Goal: Information Seeking & Learning: Check status

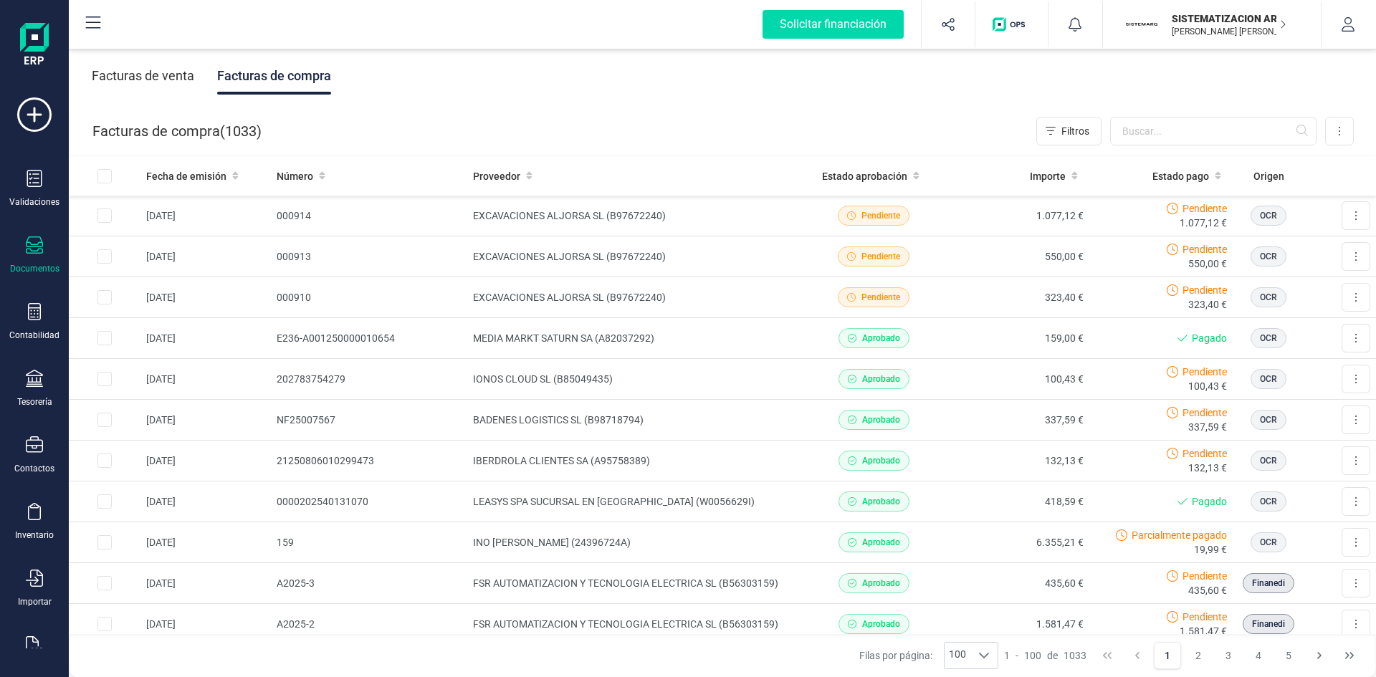
click at [1133, 134] on input "text" at bounding box center [1213, 131] width 206 height 29
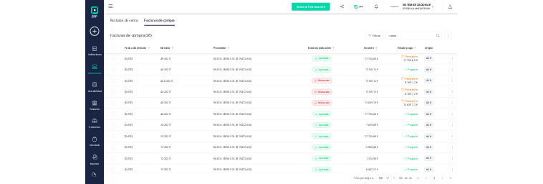
scroll to position [652, 0]
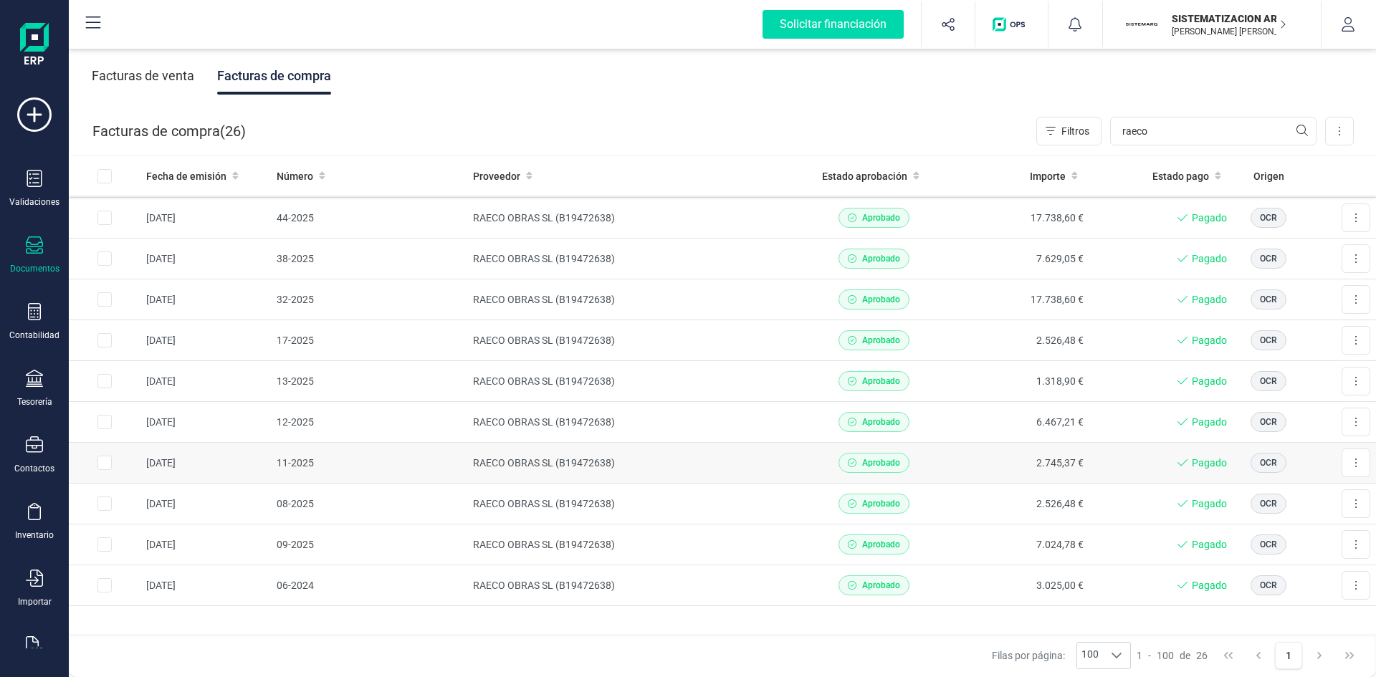
type input "raeco"
click at [922, 467] on div "Aprobado" at bounding box center [874, 463] width 133 height 20
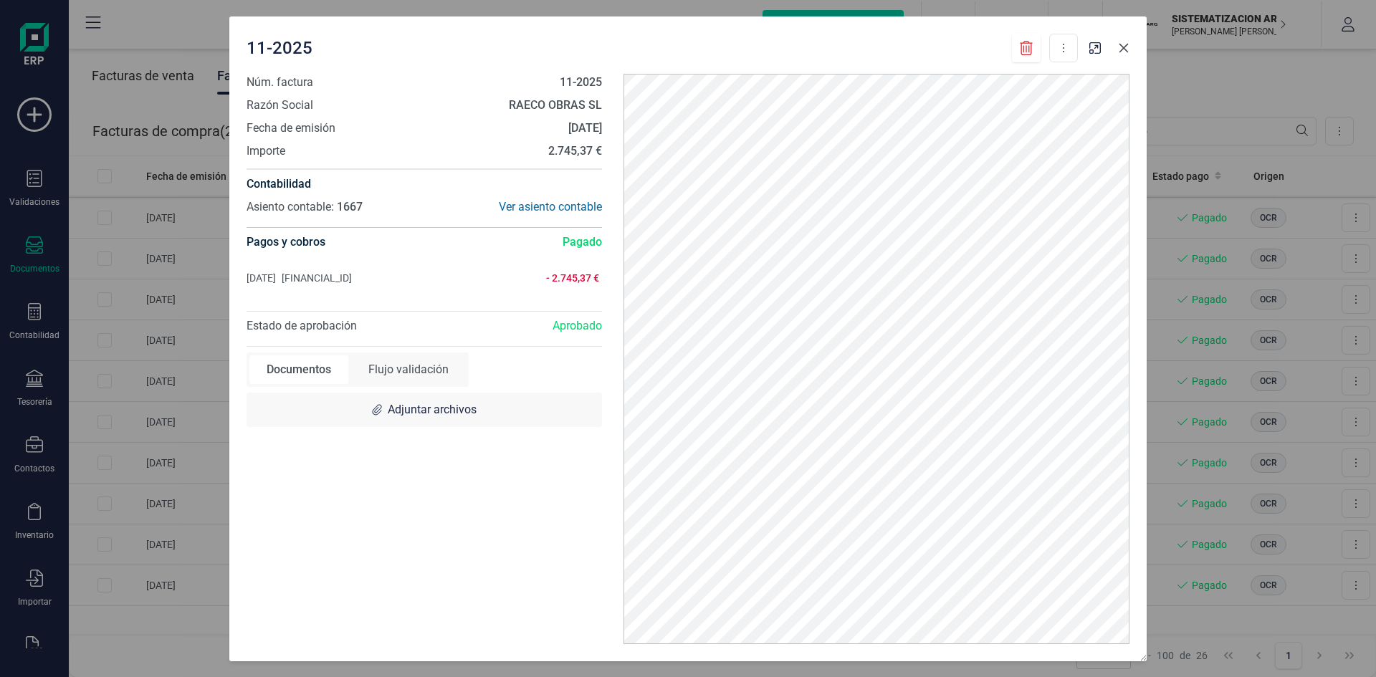
click at [1128, 52] on icon "button" at bounding box center [1123, 47] width 11 height 11
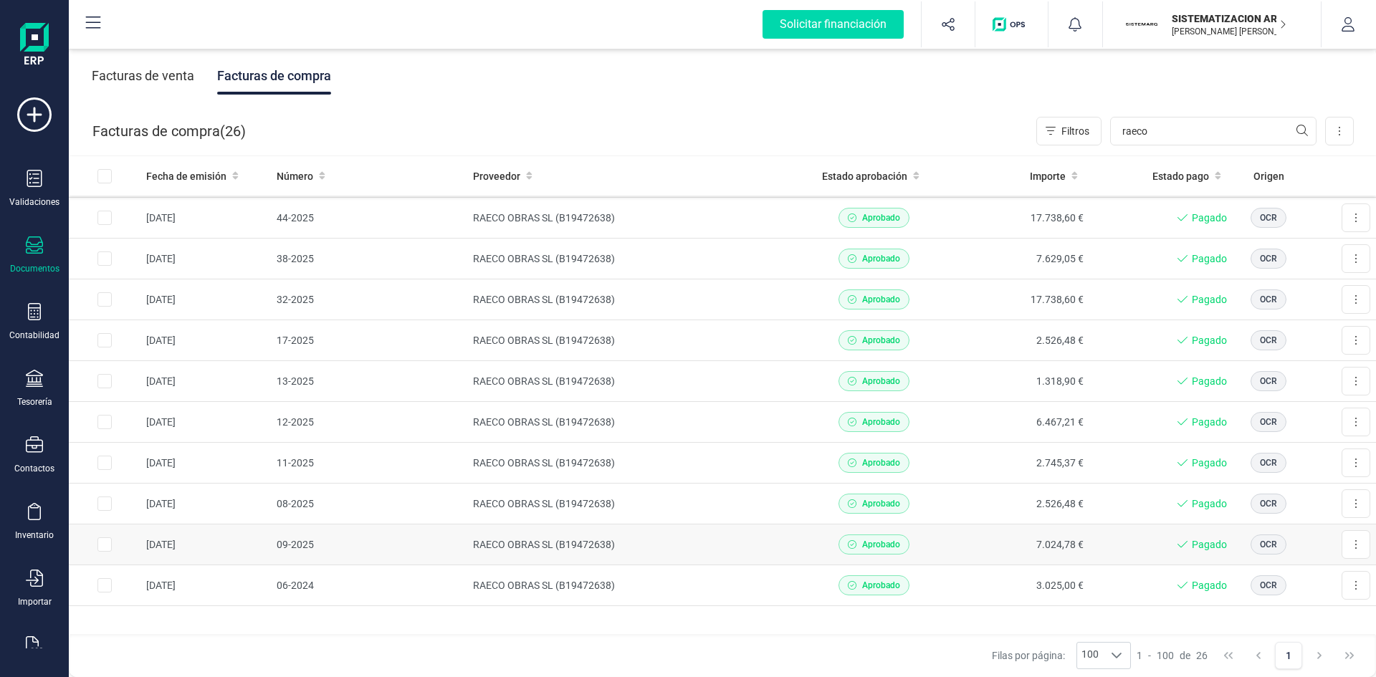
click at [1057, 548] on td "7.024,78 €" at bounding box center [1017, 545] width 144 height 41
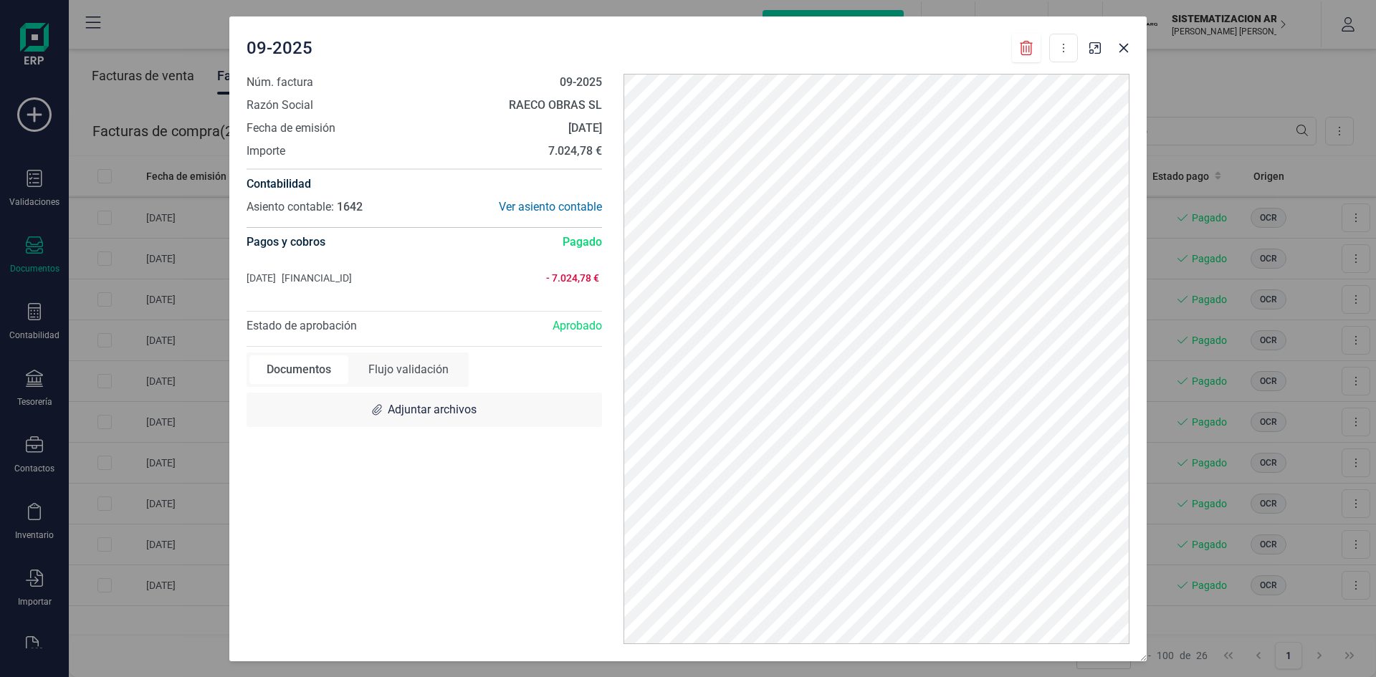
click at [1128, 34] on div at bounding box center [1110, 44] width 52 height 32
click at [1127, 46] on icon "button" at bounding box center [1123, 47] width 11 height 11
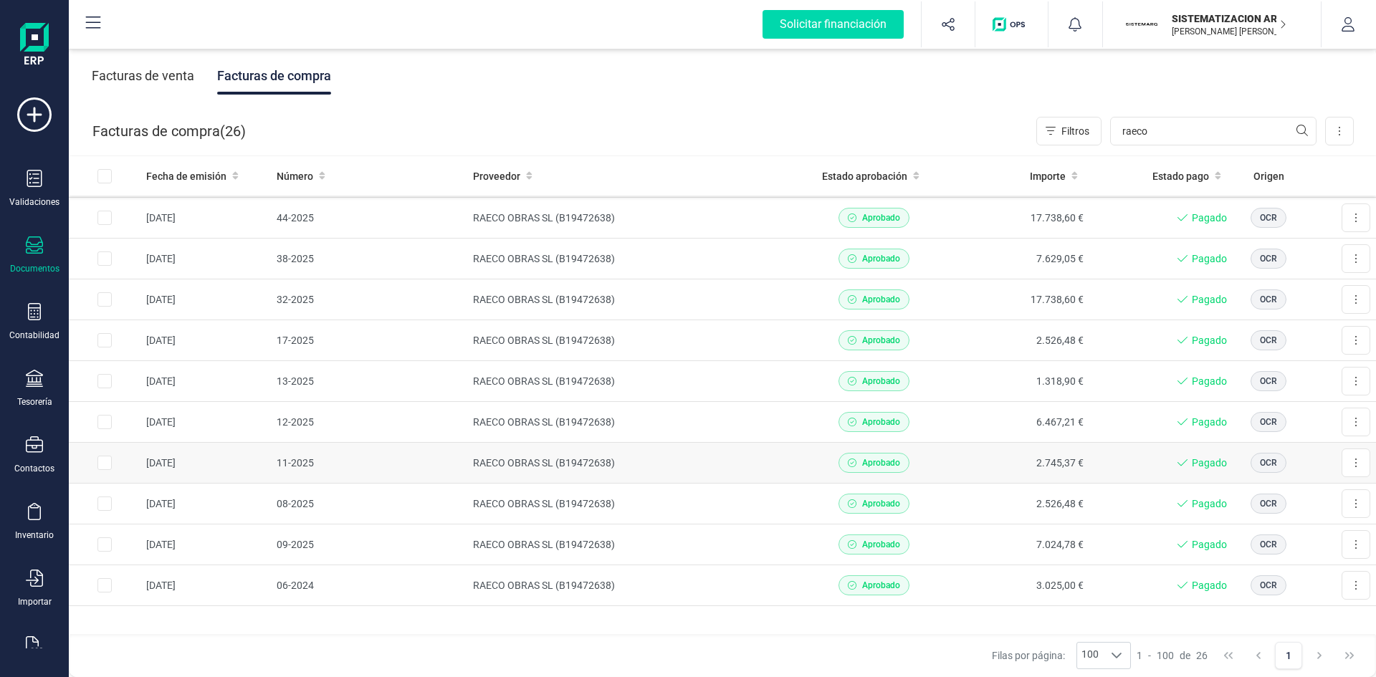
click at [1005, 470] on td "2.745,37 €" at bounding box center [1017, 463] width 144 height 41
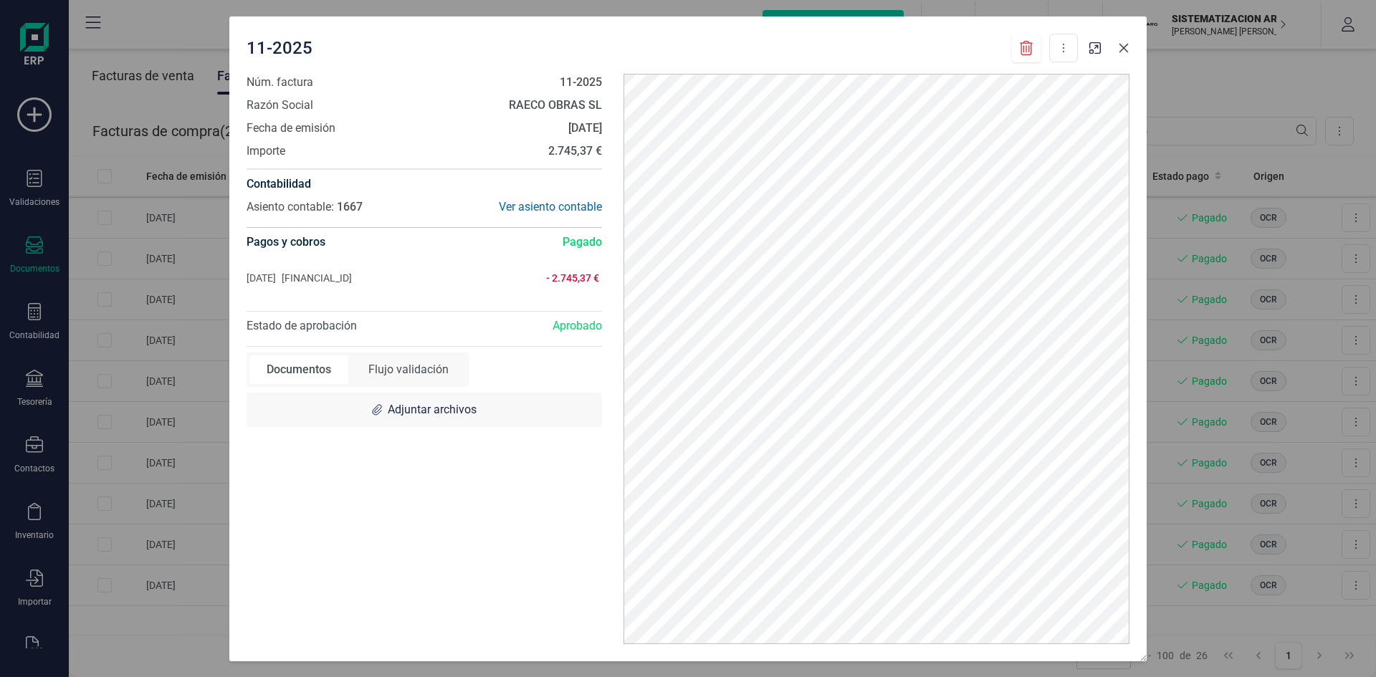
click at [1122, 52] on icon "button" at bounding box center [1123, 47] width 11 height 11
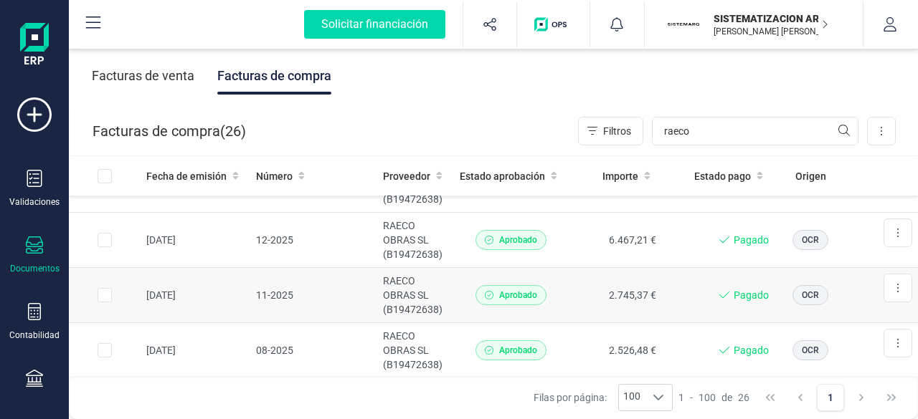
scroll to position [1262, 0]
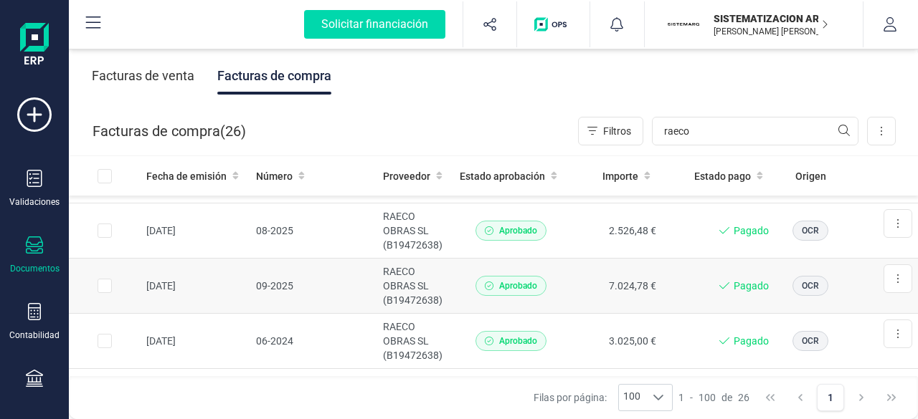
click at [345, 276] on td "09-2025" at bounding box center [314, 286] width 128 height 55
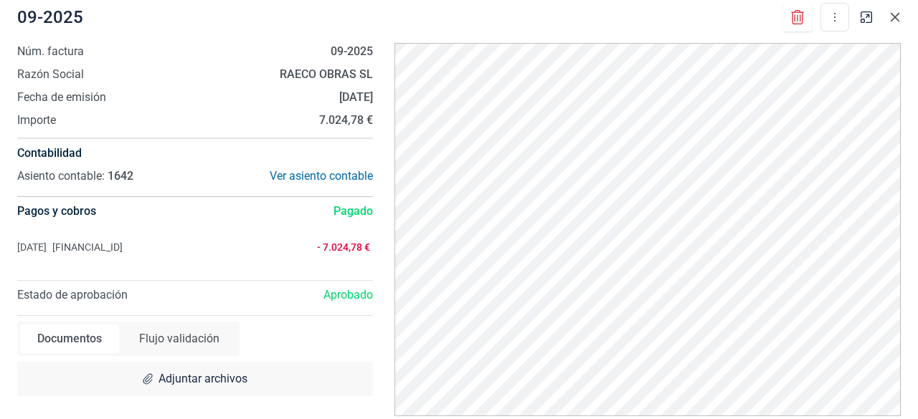
click at [887, 14] on button "button" at bounding box center [894, 17] width 23 height 23
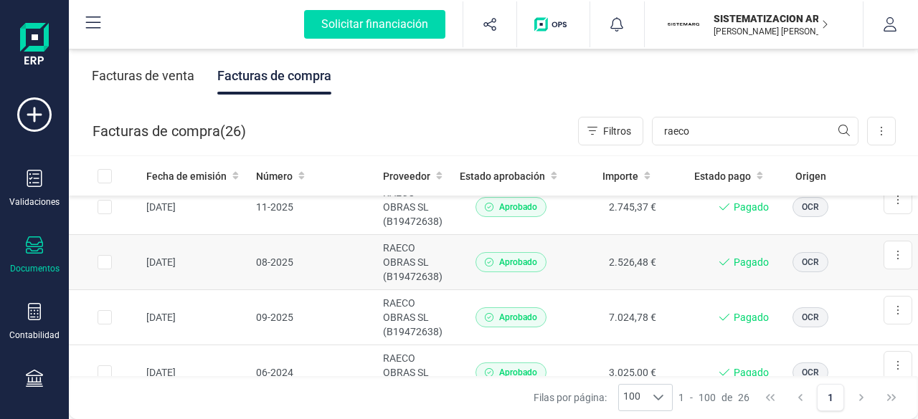
scroll to position [1228, 0]
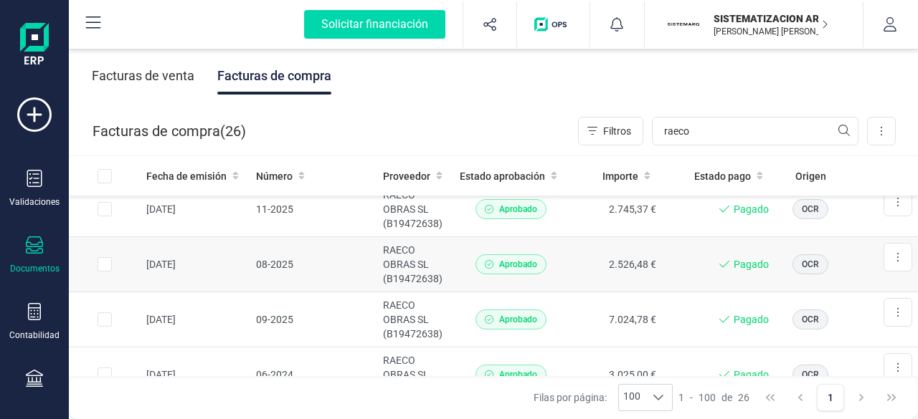
click at [351, 262] on td "08-2025" at bounding box center [314, 264] width 128 height 55
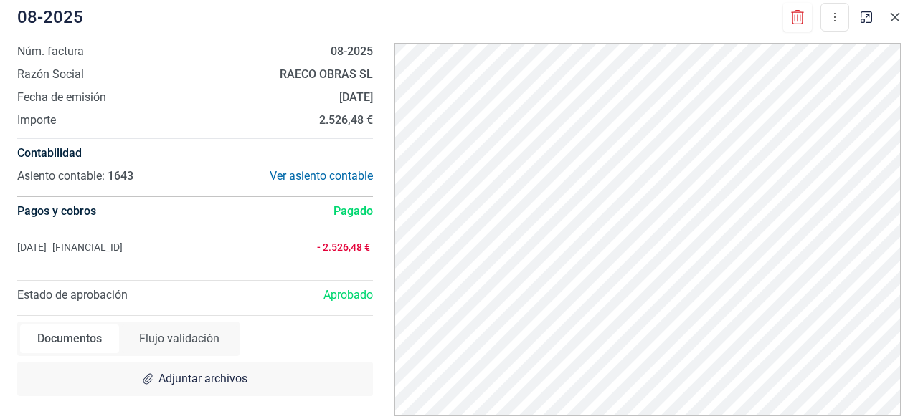
click at [893, 19] on icon "button" at bounding box center [894, 16] width 11 height 11
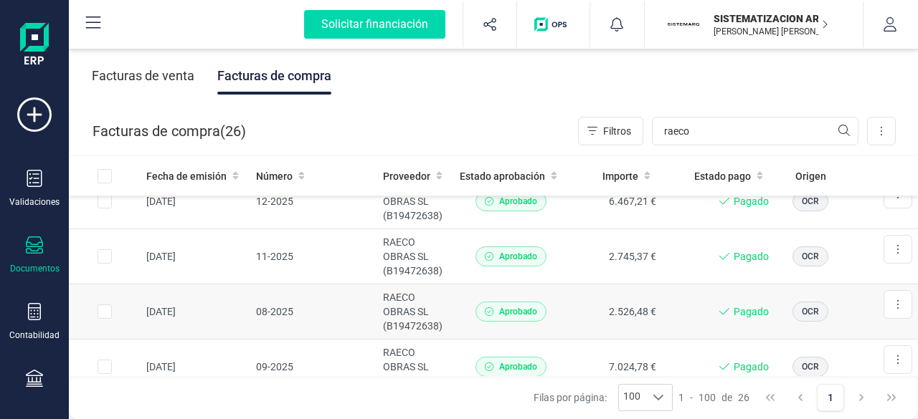
scroll to position [1178, 0]
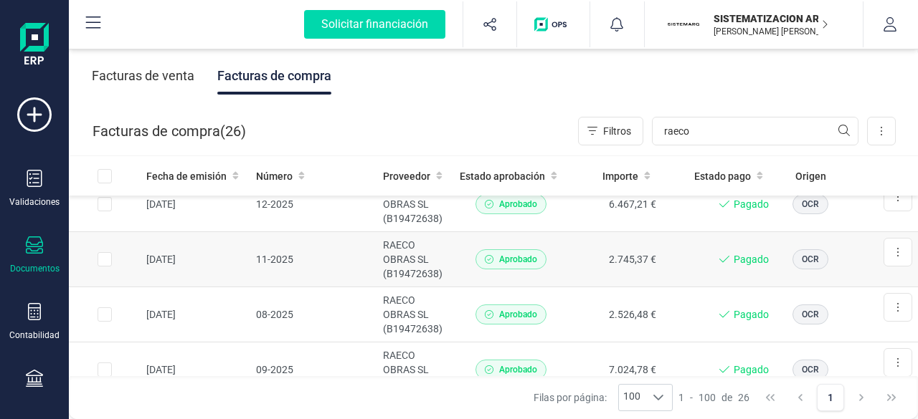
click at [568, 252] on td "2.745,37 €" at bounding box center [614, 259] width 93 height 55
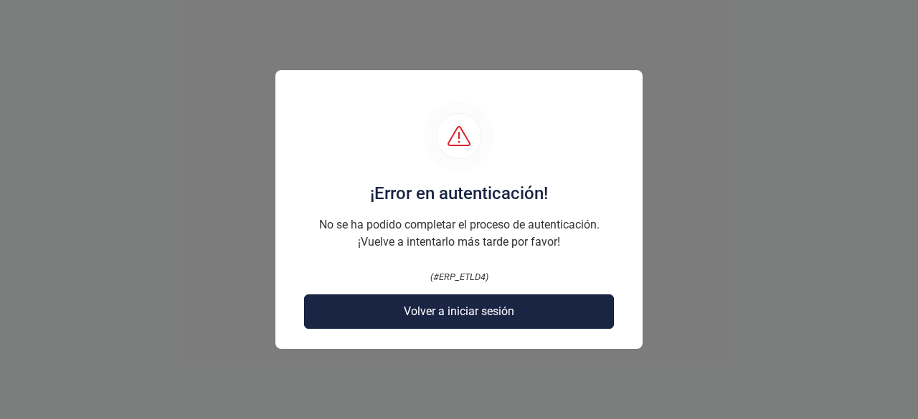
click at [474, 308] on span "Volver a iniciar sesión" at bounding box center [459, 311] width 110 height 17
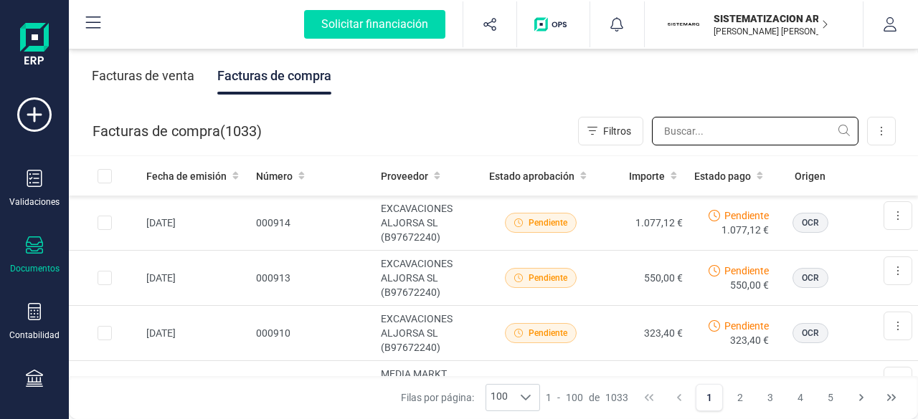
click at [710, 135] on input "text" at bounding box center [755, 131] width 206 height 29
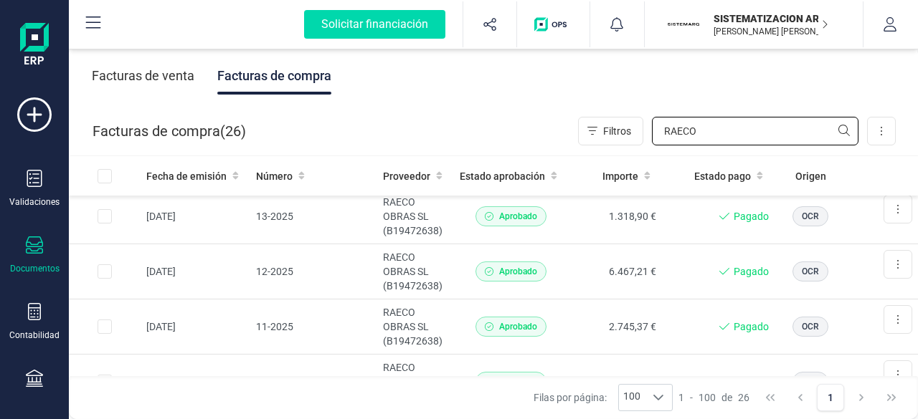
scroll to position [1109, 0]
type input "RAECO"
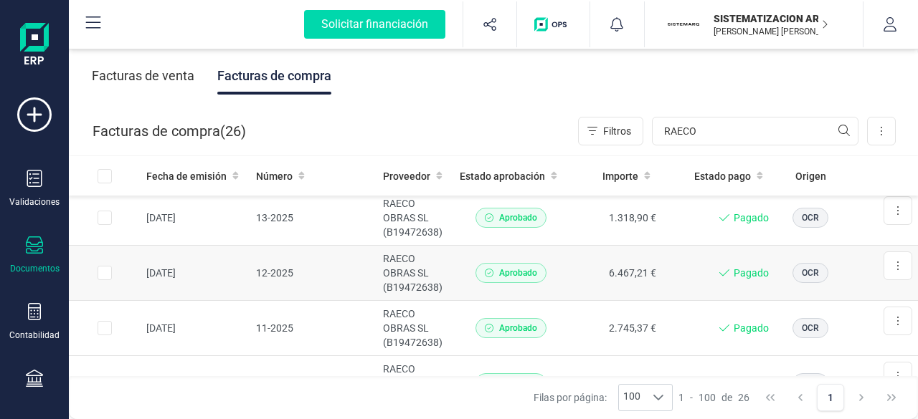
click at [446, 263] on td "RAECO OBRAS SL (B19472638)" at bounding box center [415, 273] width 77 height 55
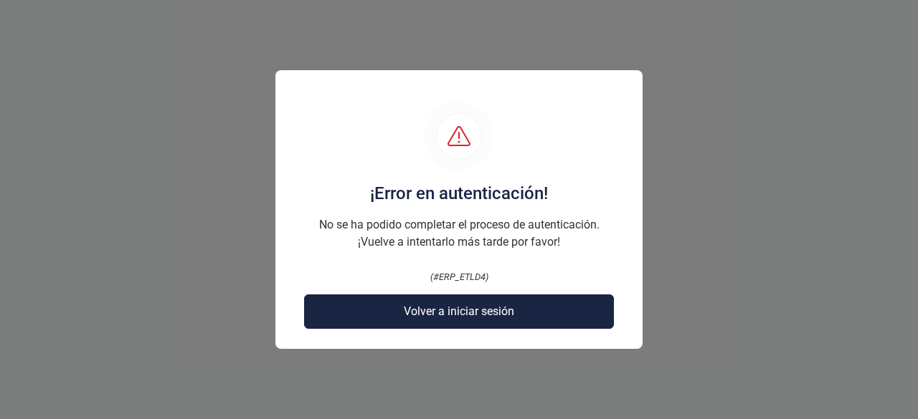
click at [447, 292] on div "¡Error en autenticación! No se ha podido completar el proceso de autenticación.…" at bounding box center [458, 209] width 367 height 279
click at [441, 302] on button "Volver a iniciar sesión" at bounding box center [459, 312] width 310 height 34
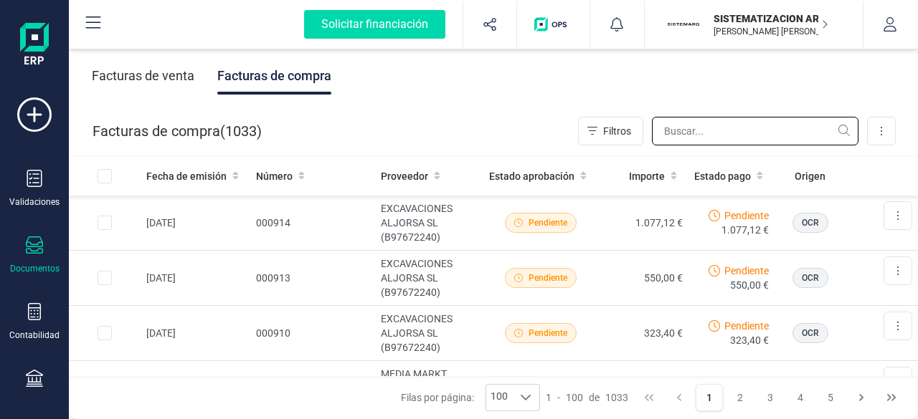
click at [700, 135] on input "text" at bounding box center [755, 131] width 206 height 29
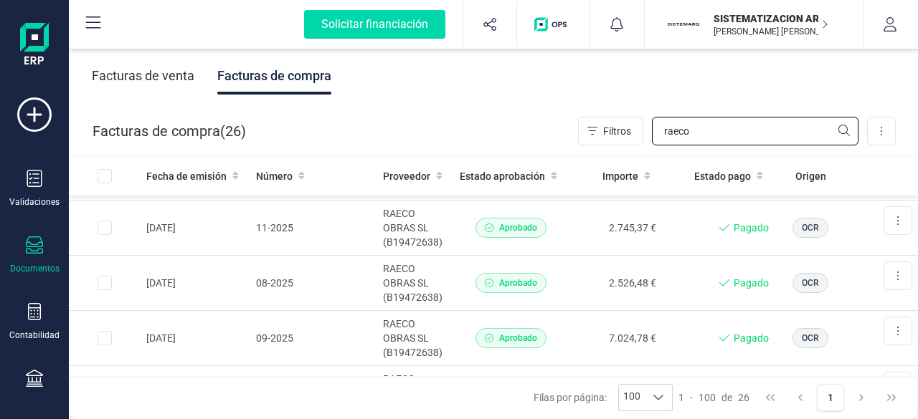
scroll to position [1189, 0]
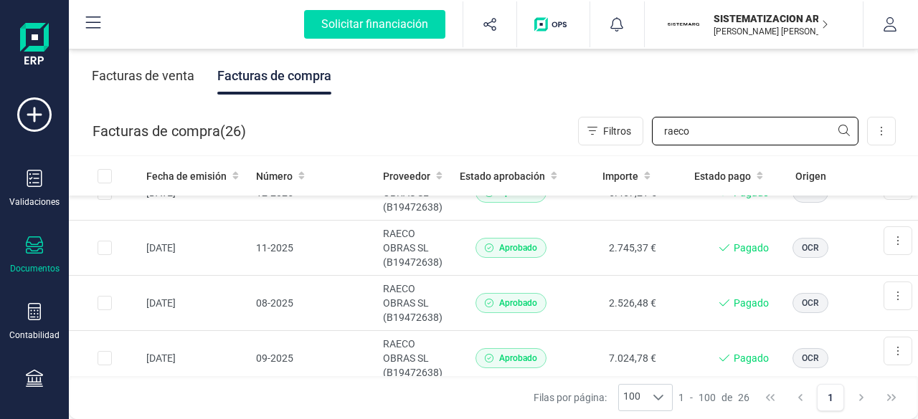
type input "raeco"
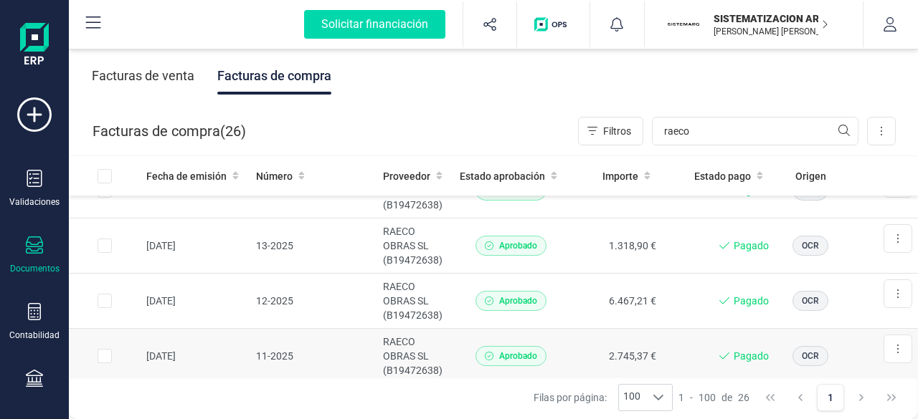
scroll to position [1080, 0]
click at [443, 244] on td "RAECO OBRAS SL (B19472638)" at bounding box center [415, 246] width 77 height 55
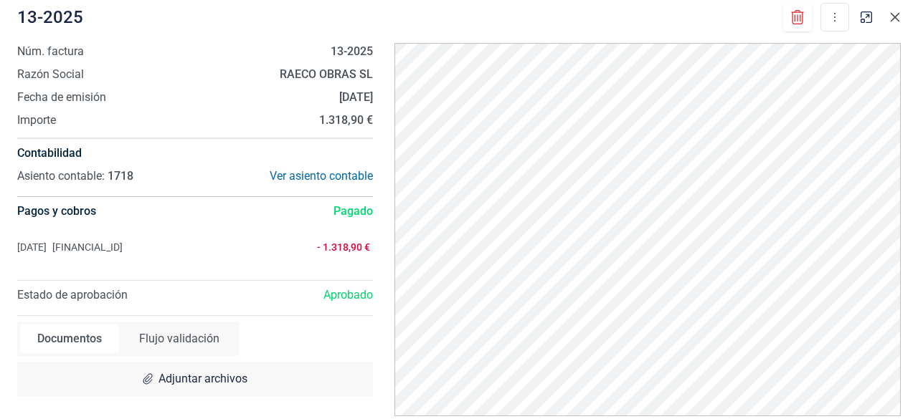
click at [887, 20] on button "button" at bounding box center [894, 17] width 23 height 23
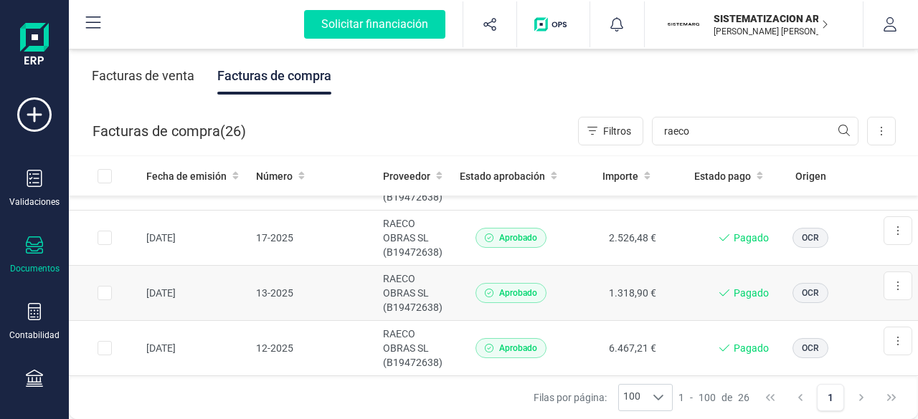
scroll to position [1032, 0]
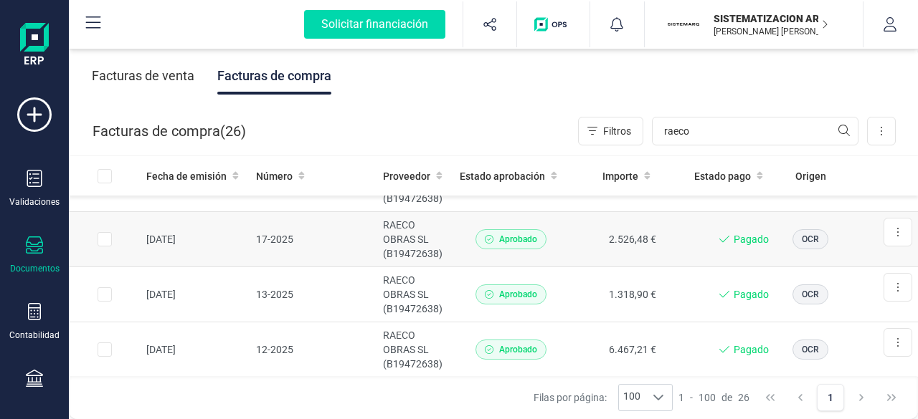
click at [568, 247] on td "2.526,48 €" at bounding box center [614, 239] width 93 height 55
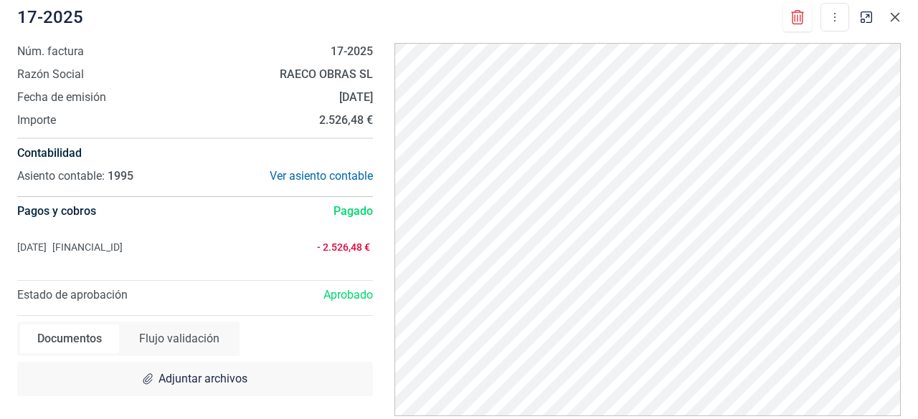
click at [897, 25] on button "button" at bounding box center [894, 17] width 23 height 23
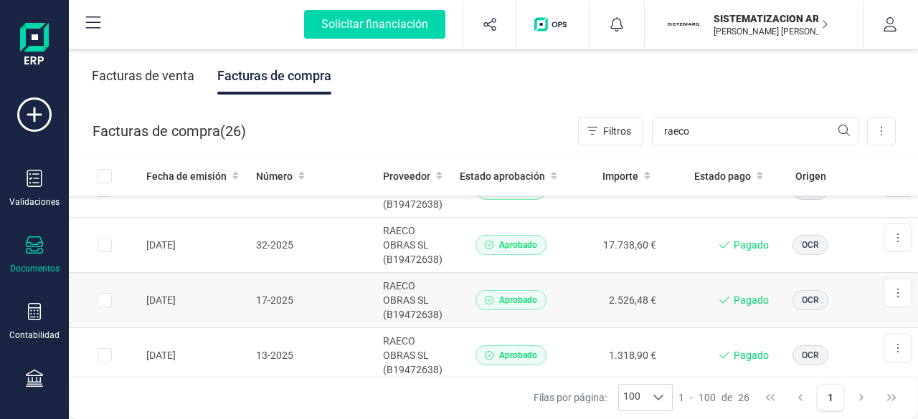
scroll to position [970, 0]
click at [573, 234] on td "17.738,60 €" at bounding box center [614, 246] width 93 height 55
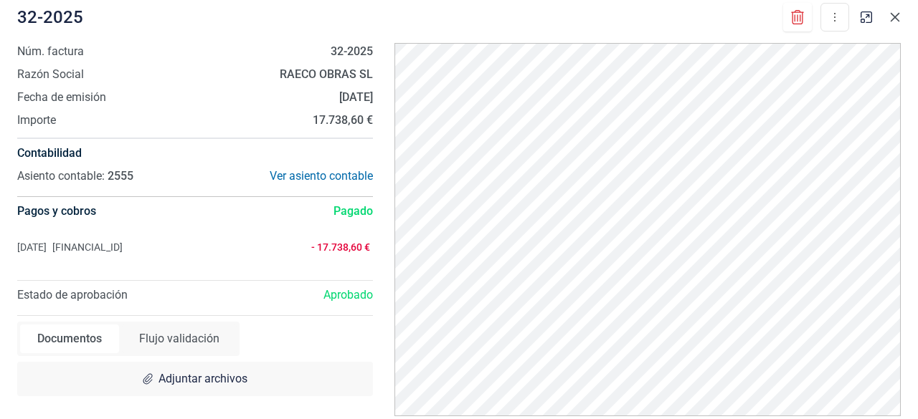
click at [893, 14] on icon "button" at bounding box center [894, 16] width 11 height 11
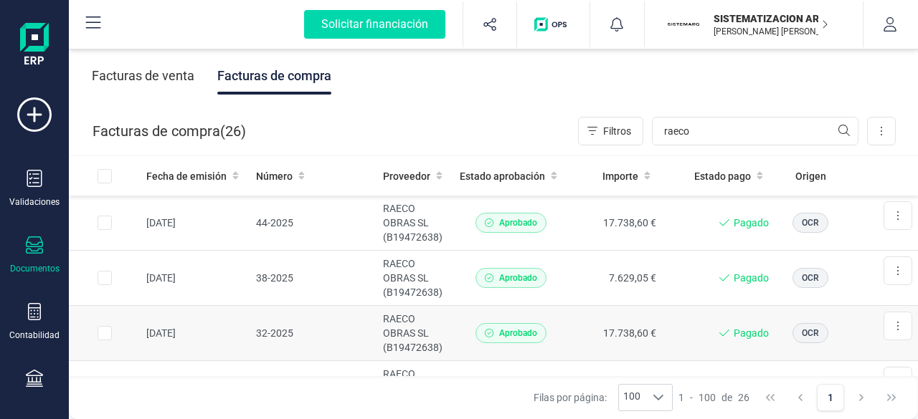
scroll to position [882, 0]
click at [324, 285] on td "38-2025" at bounding box center [314, 279] width 128 height 55
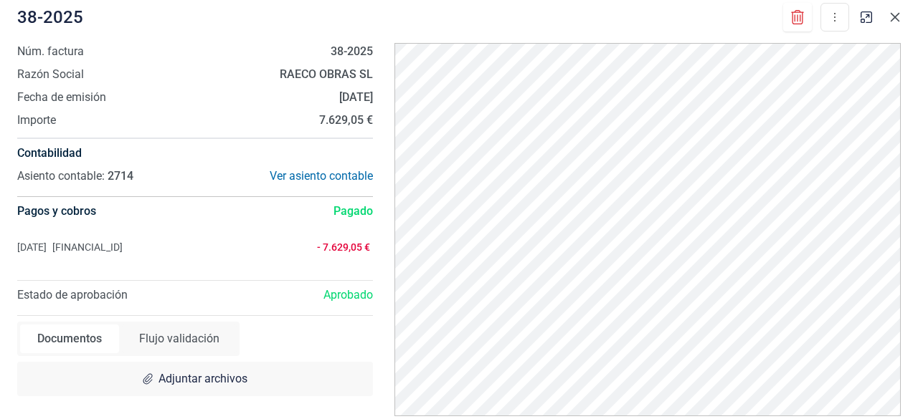
click at [891, 18] on icon "button" at bounding box center [894, 16] width 11 height 11
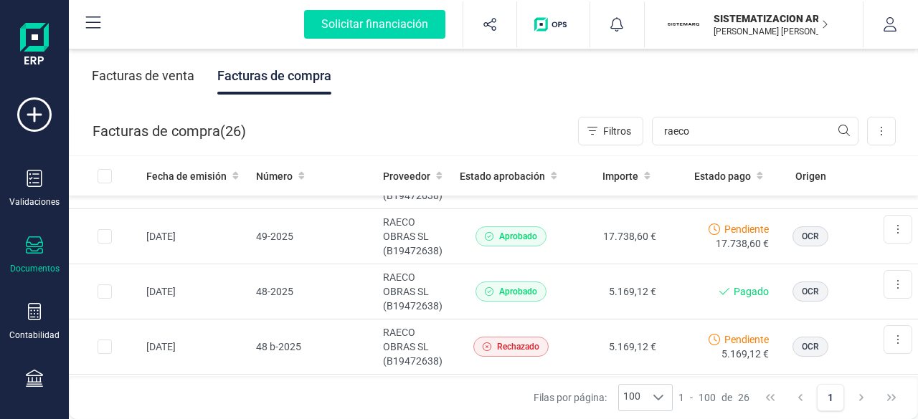
scroll to position [590, 0]
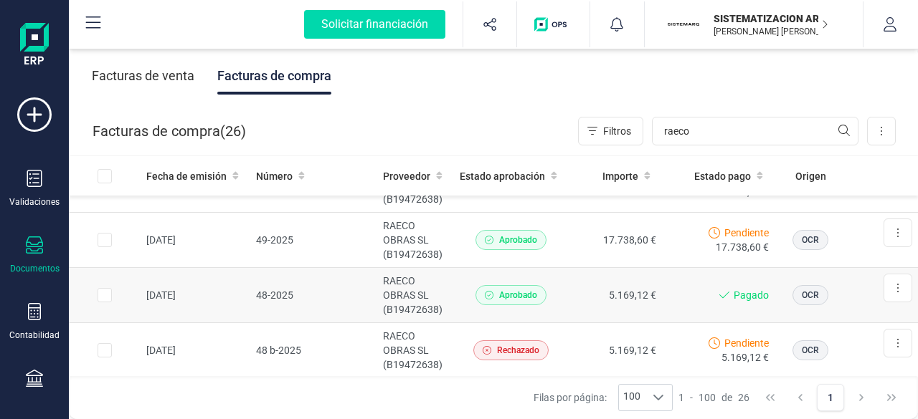
click at [345, 305] on td "48-2025" at bounding box center [314, 295] width 128 height 55
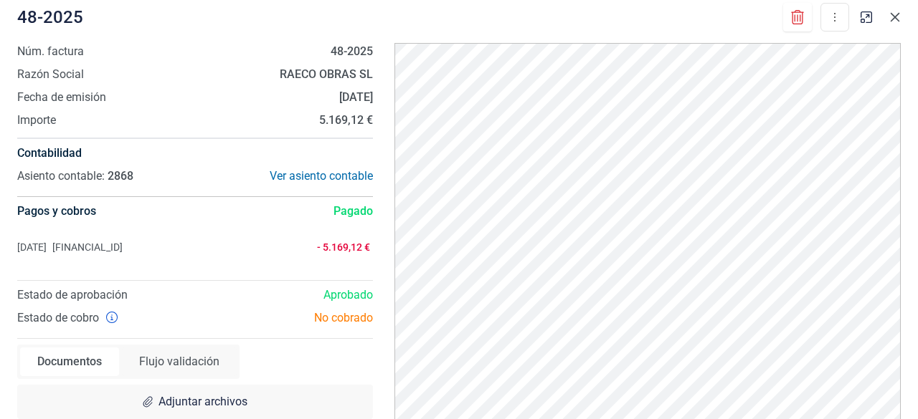
click at [897, 25] on button "button" at bounding box center [894, 17] width 23 height 23
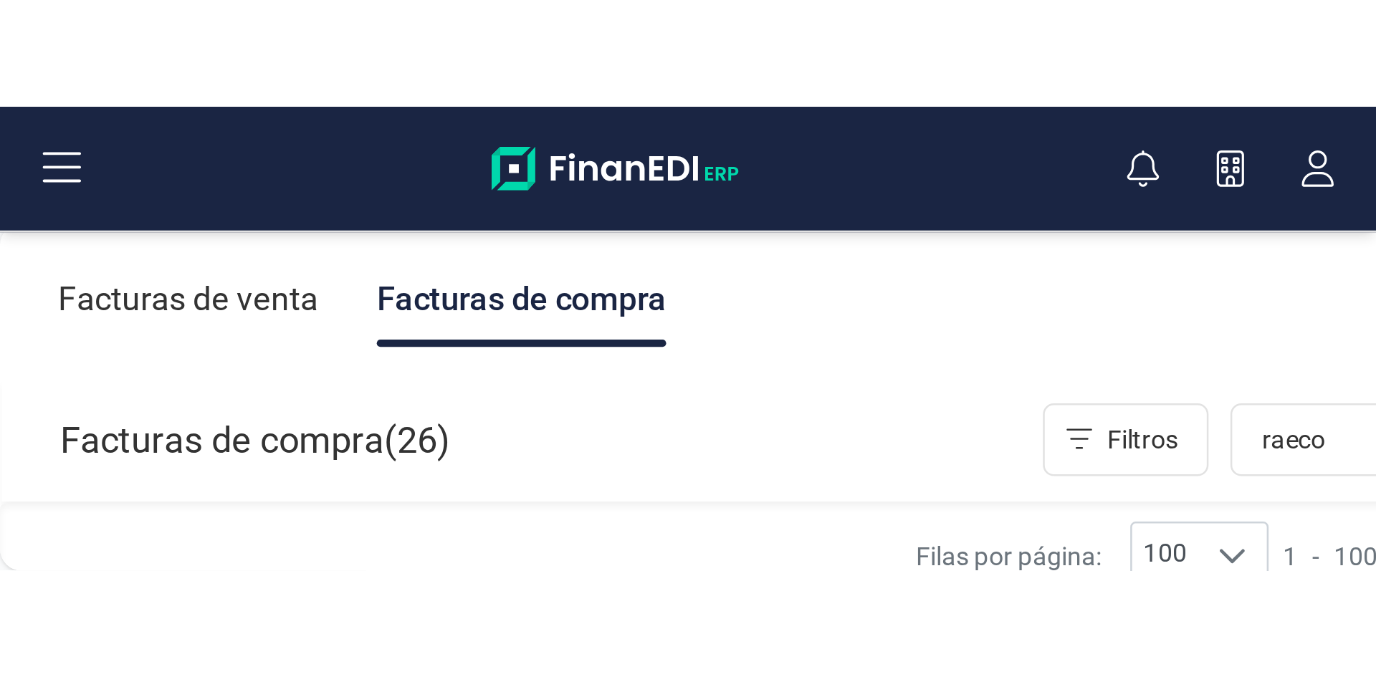
scroll to position [551, 0]
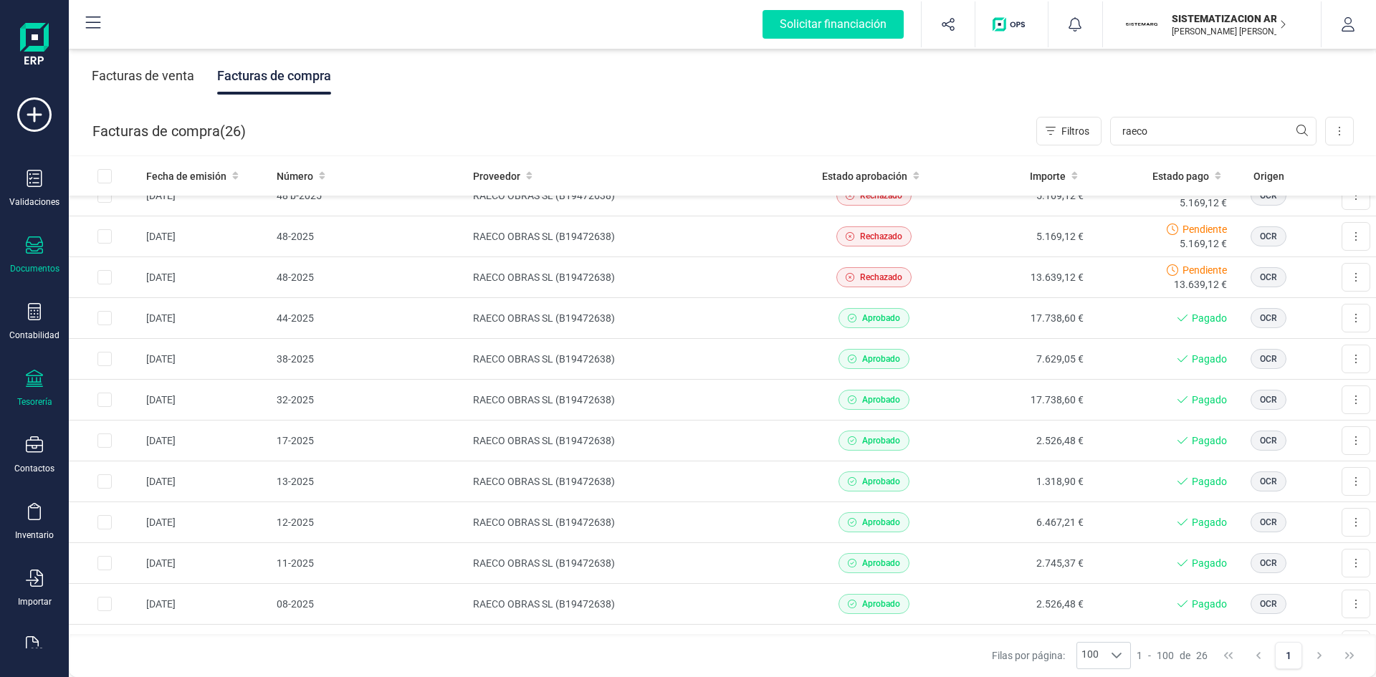
click at [37, 396] on div "Tesorería" at bounding box center [34, 401] width 35 height 11
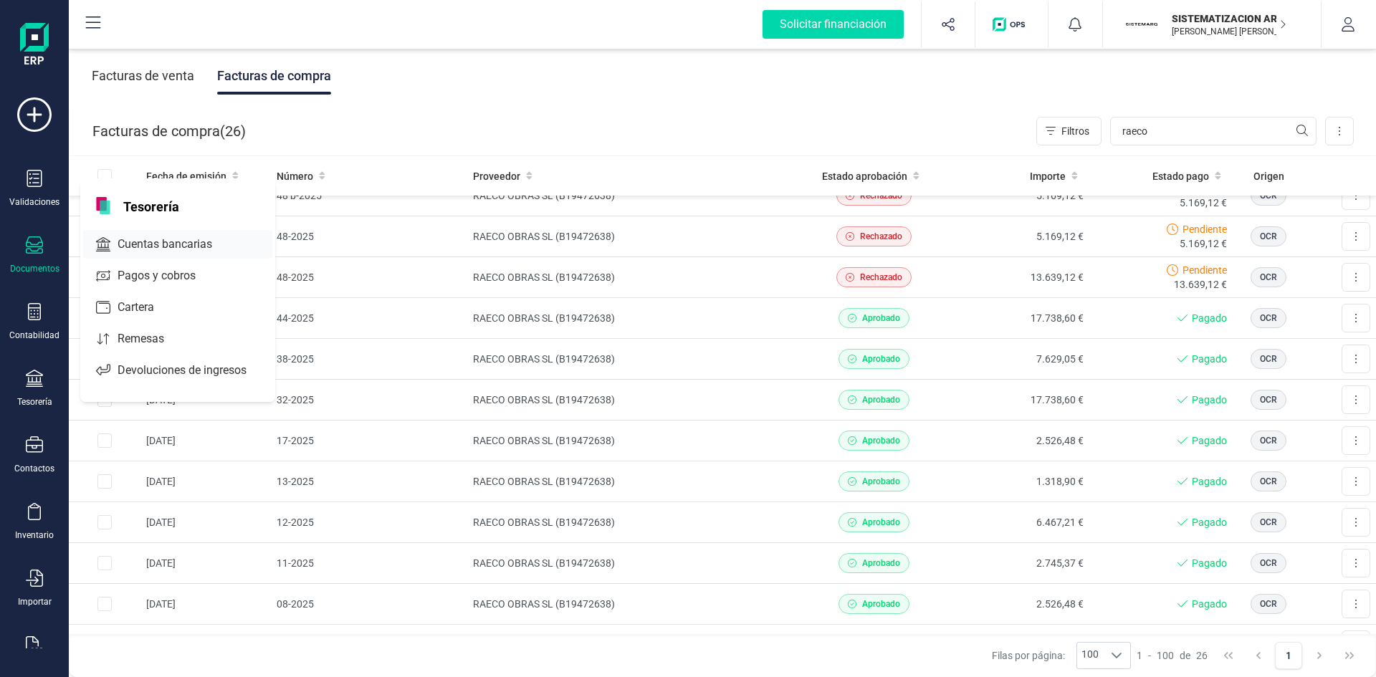
click at [165, 239] on span "Cuentas bancarias" at bounding box center [175, 244] width 126 height 17
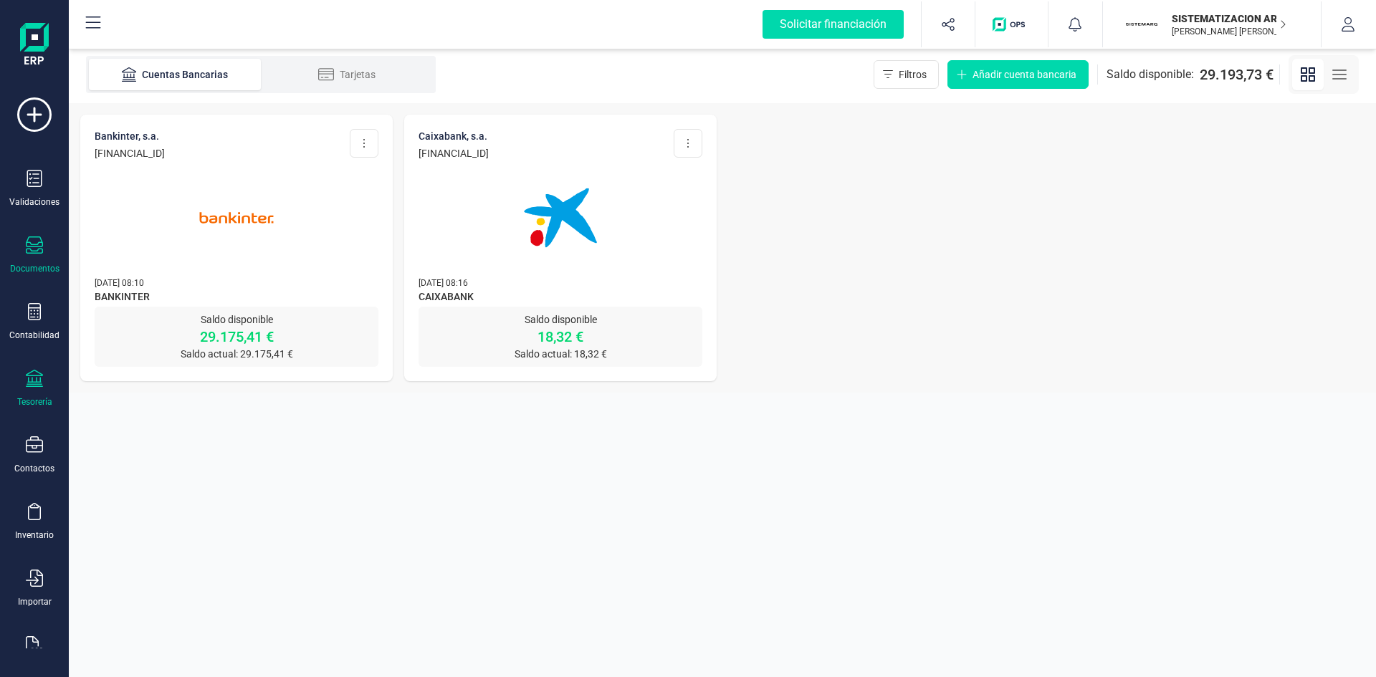
click at [37, 242] on icon at bounding box center [34, 245] width 17 height 17
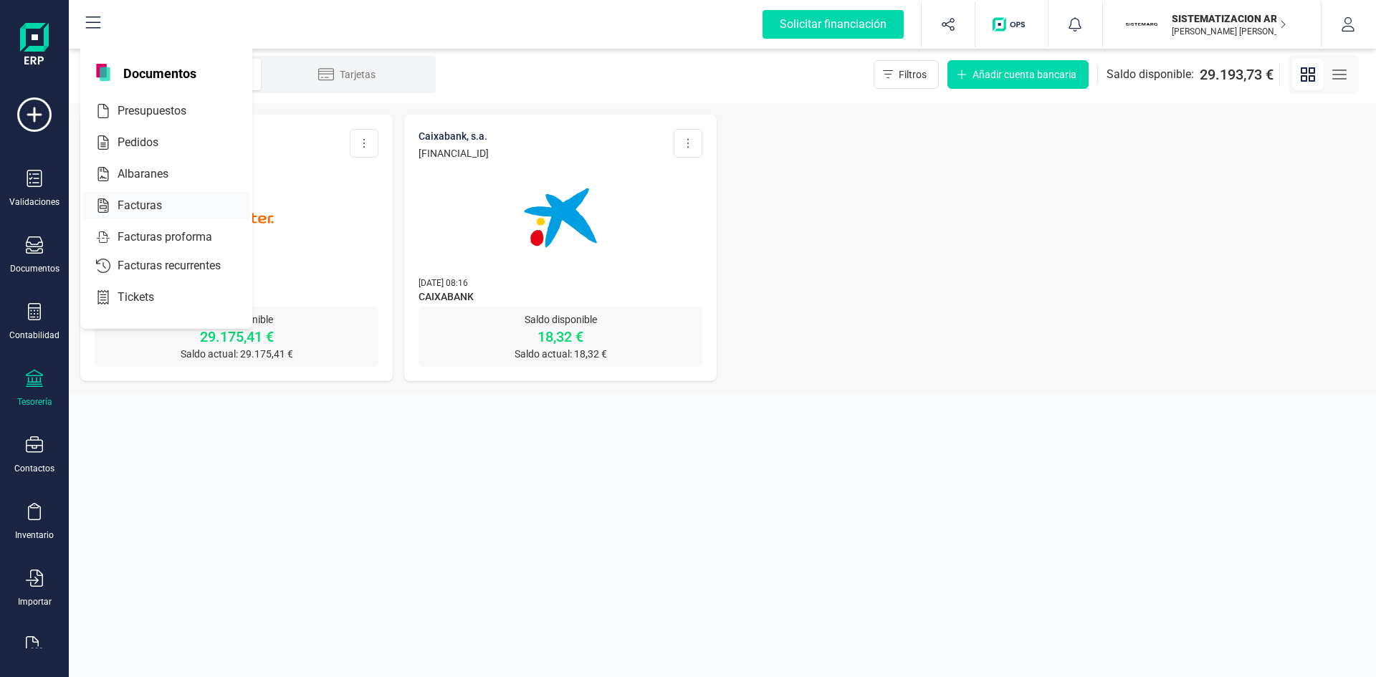
click at [167, 204] on div at bounding box center [175, 205] width 26 height 17
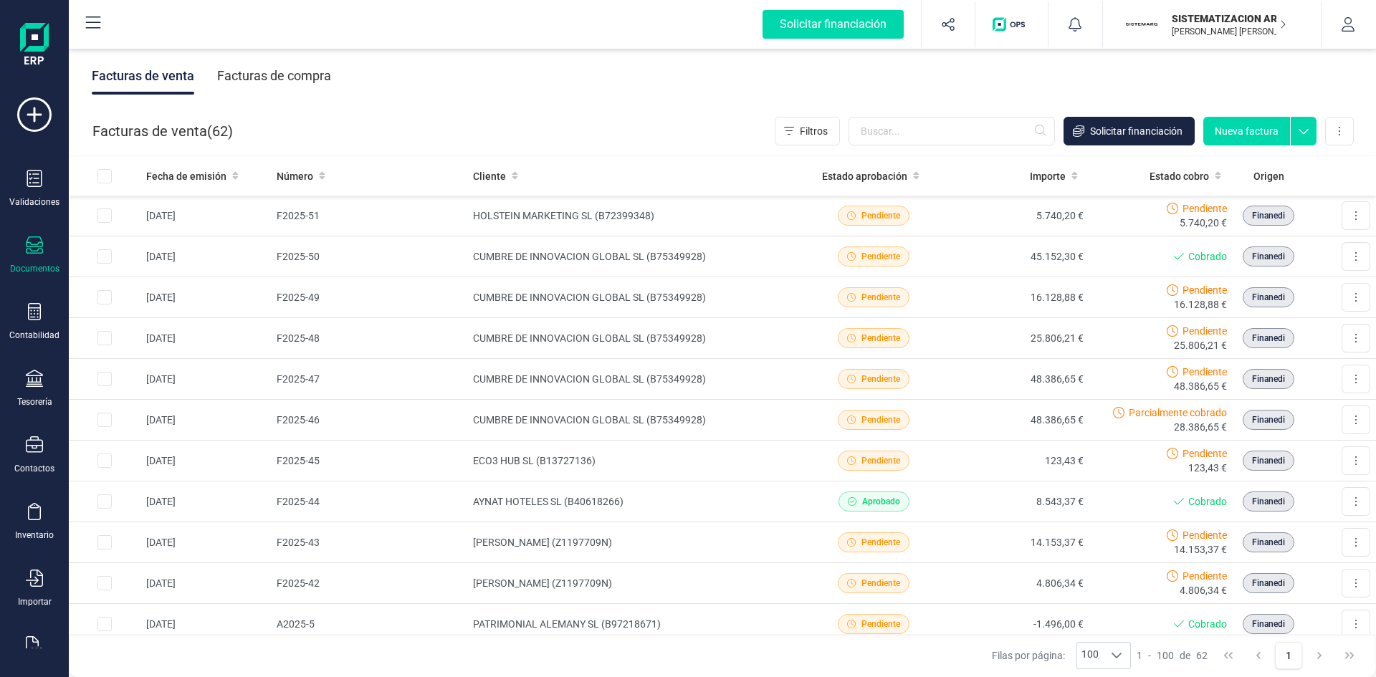
click at [303, 72] on div "Facturas de compra" at bounding box center [274, 75] width 114 height 37
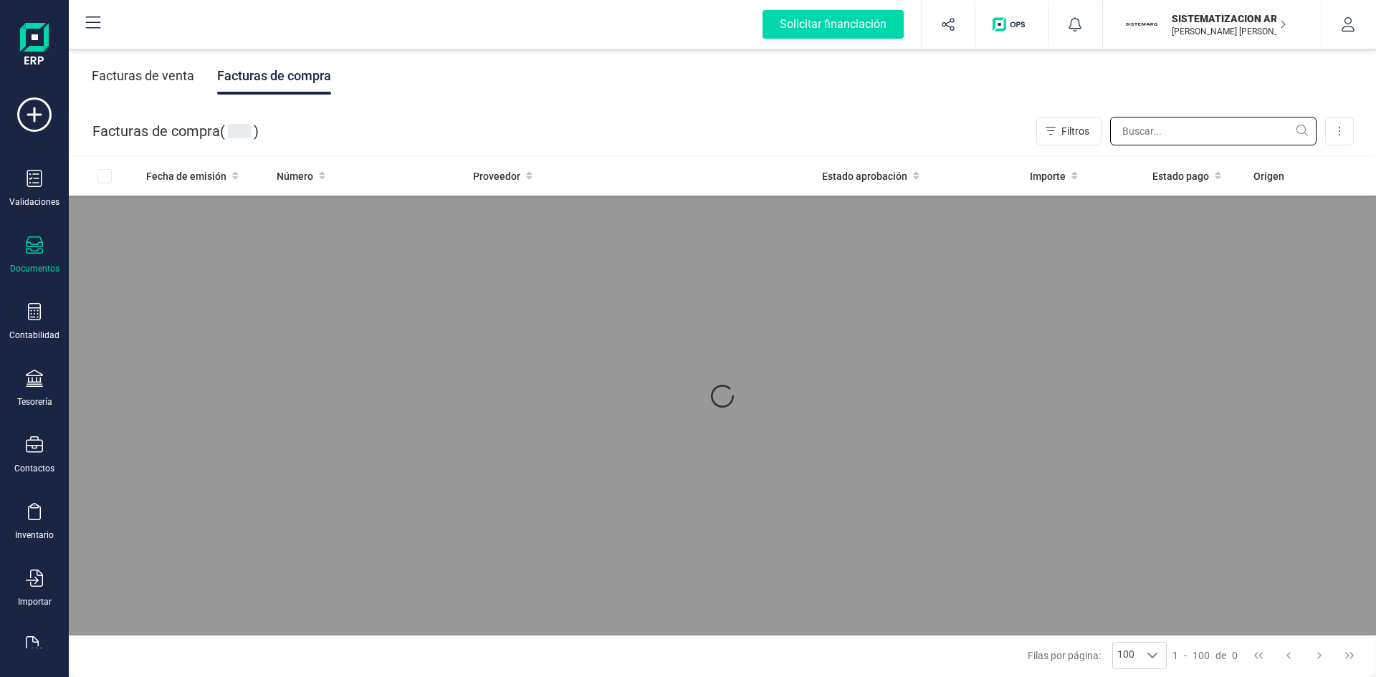
click at [917, 129] on input "text" at bounding box center [1213, 131] width 206 height 29
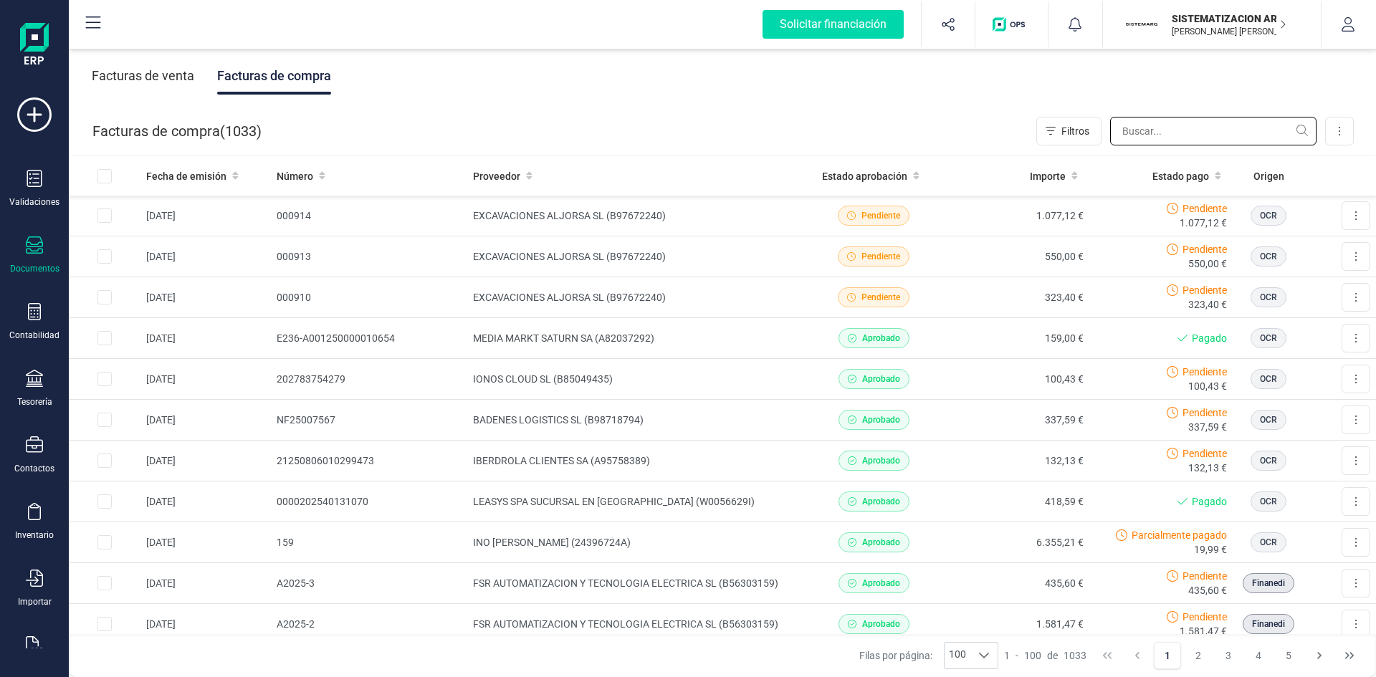
click at [917, 133] on input "text" at bounding box center [1213, 131] width 206 height 29
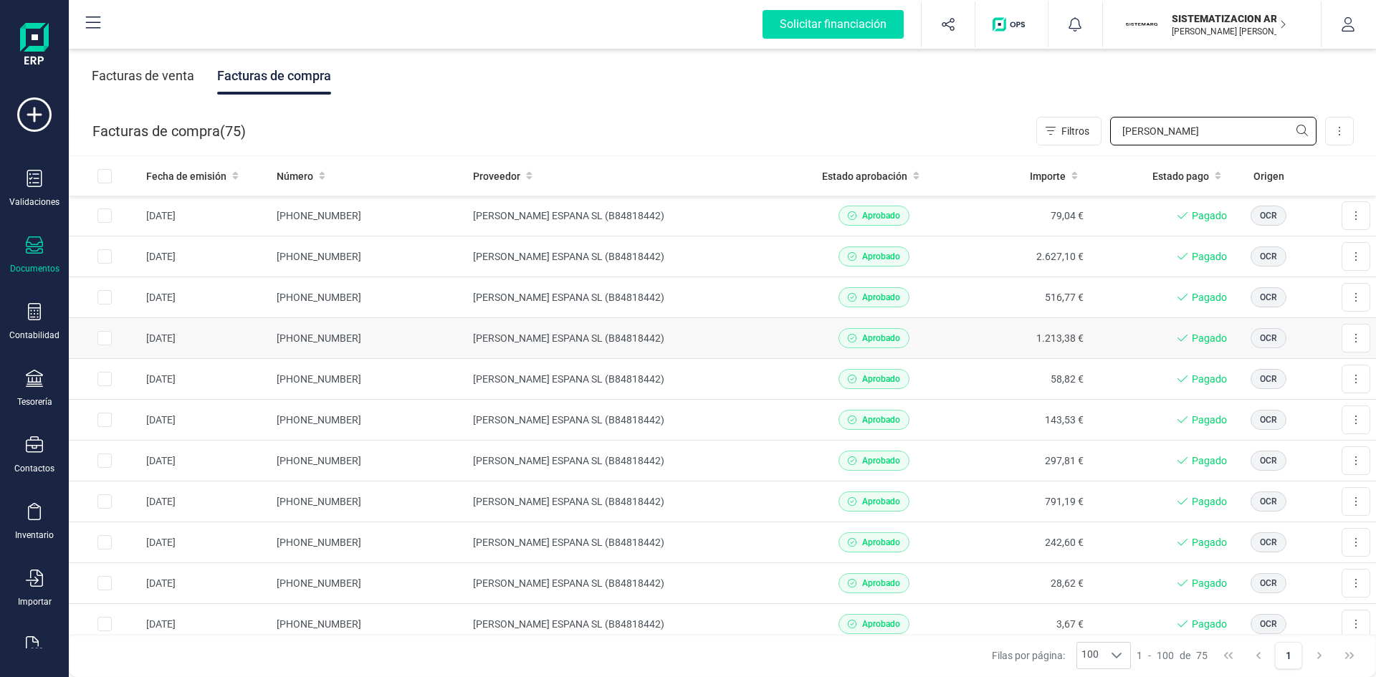
type input "leroy"
click at [917, 323] on td "1.213,38 €" at bounding box center [1017, 338] width 144 height 41
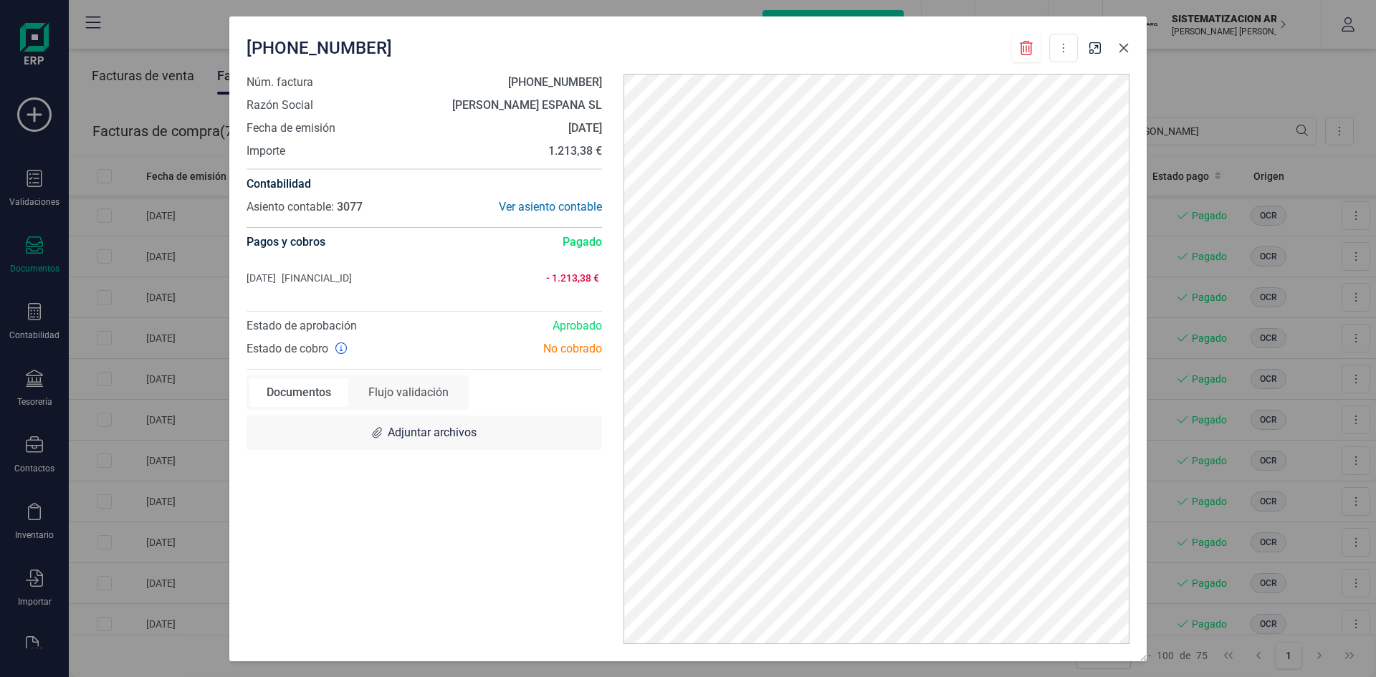
click at [917, 55] on button "button" at bounding box center [1123, 48] width 23 height 23
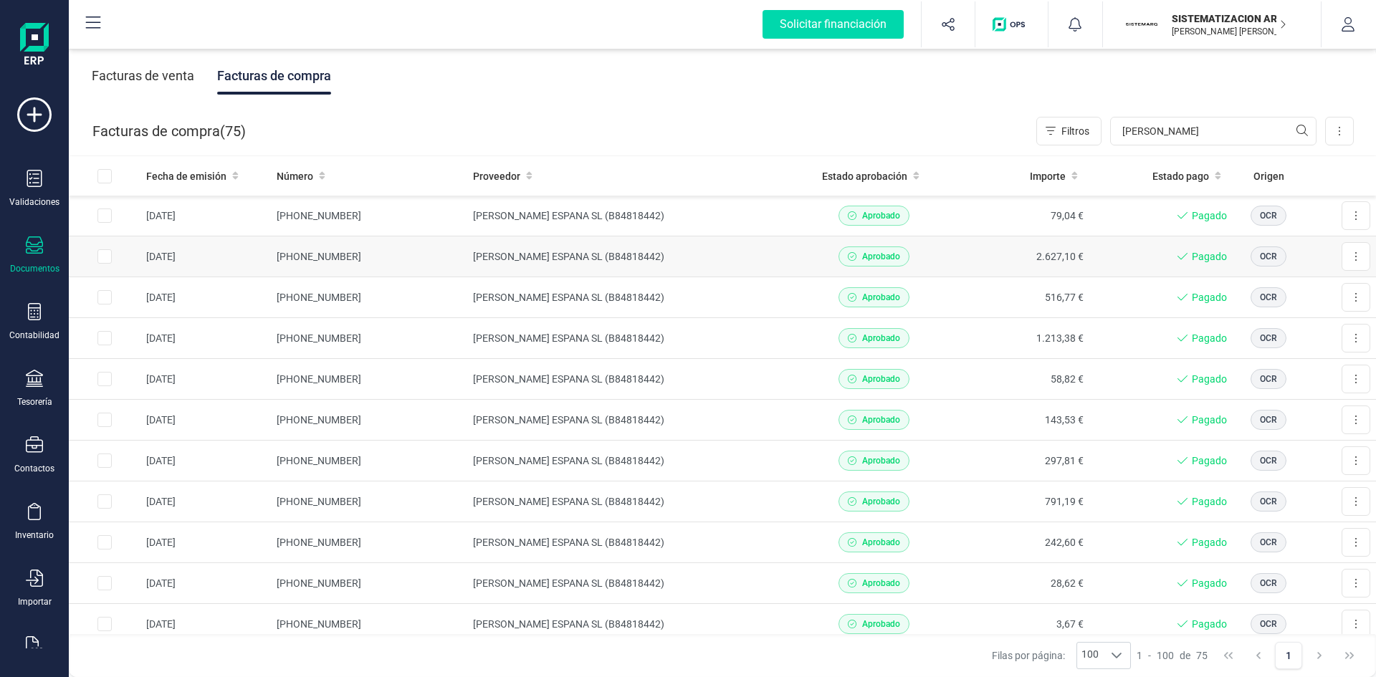
click at [917, 270] on td "2.627,10 €" at bounding box center [1017, 257] width 144 height 41
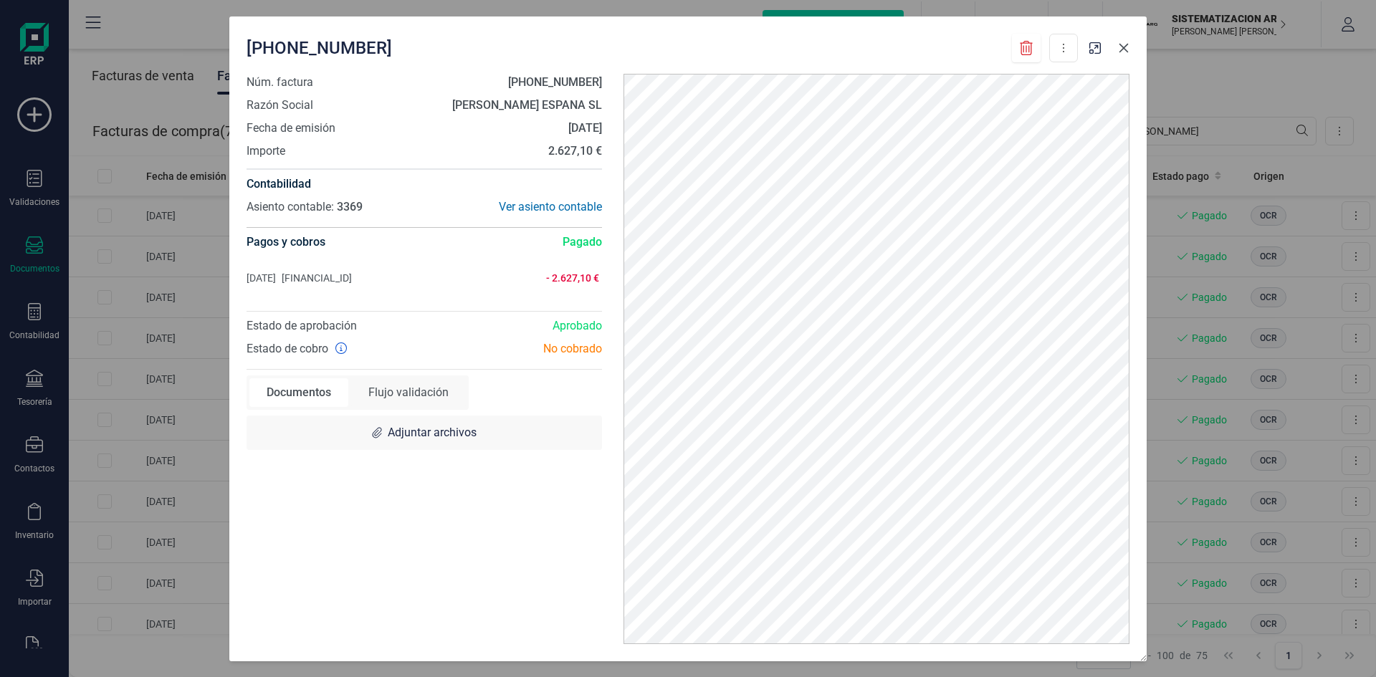
click at [917, 51] on icon "button" at bounding box center [1123, 47] width 11 height 11
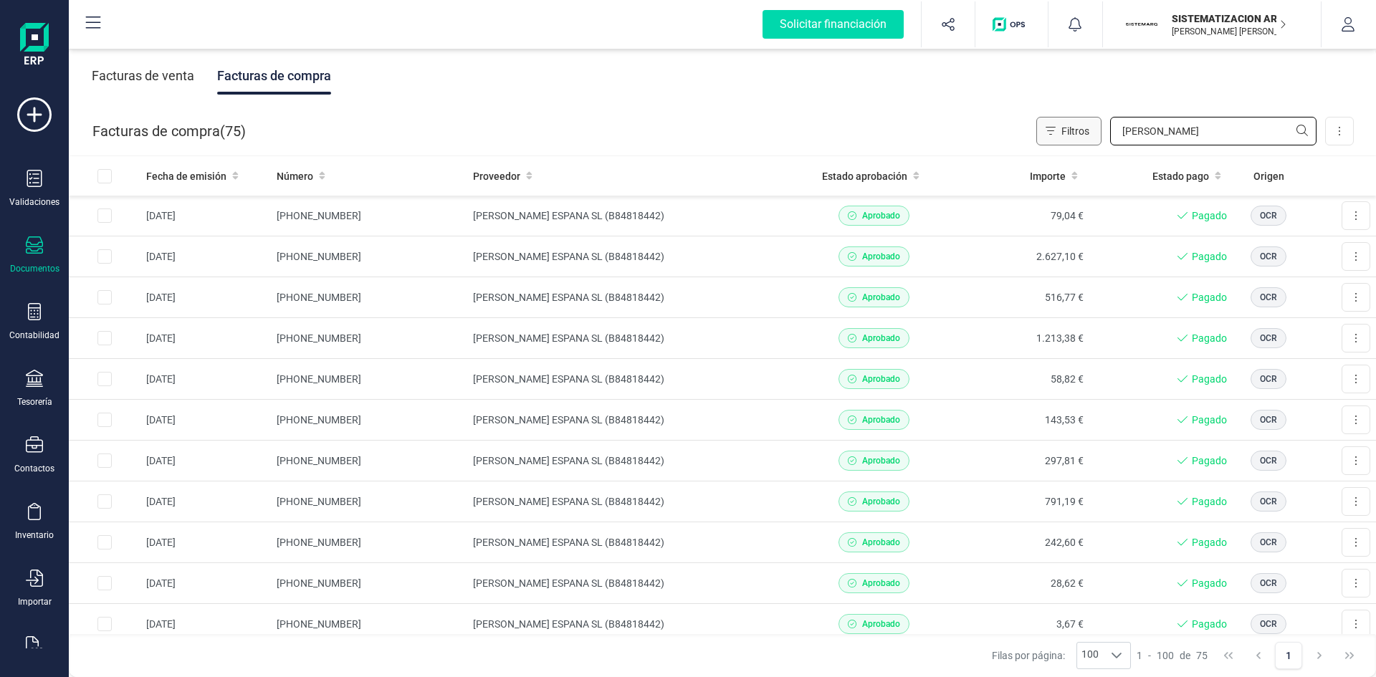
drag, startPoint x: 1149, startPoint y: 124, endPoint x: 1072, endPoint y: 135, distance: 77.6
click at [917, 135] on div "Filtros leroy" at bounding box center [1176, 131] width 280 height 29
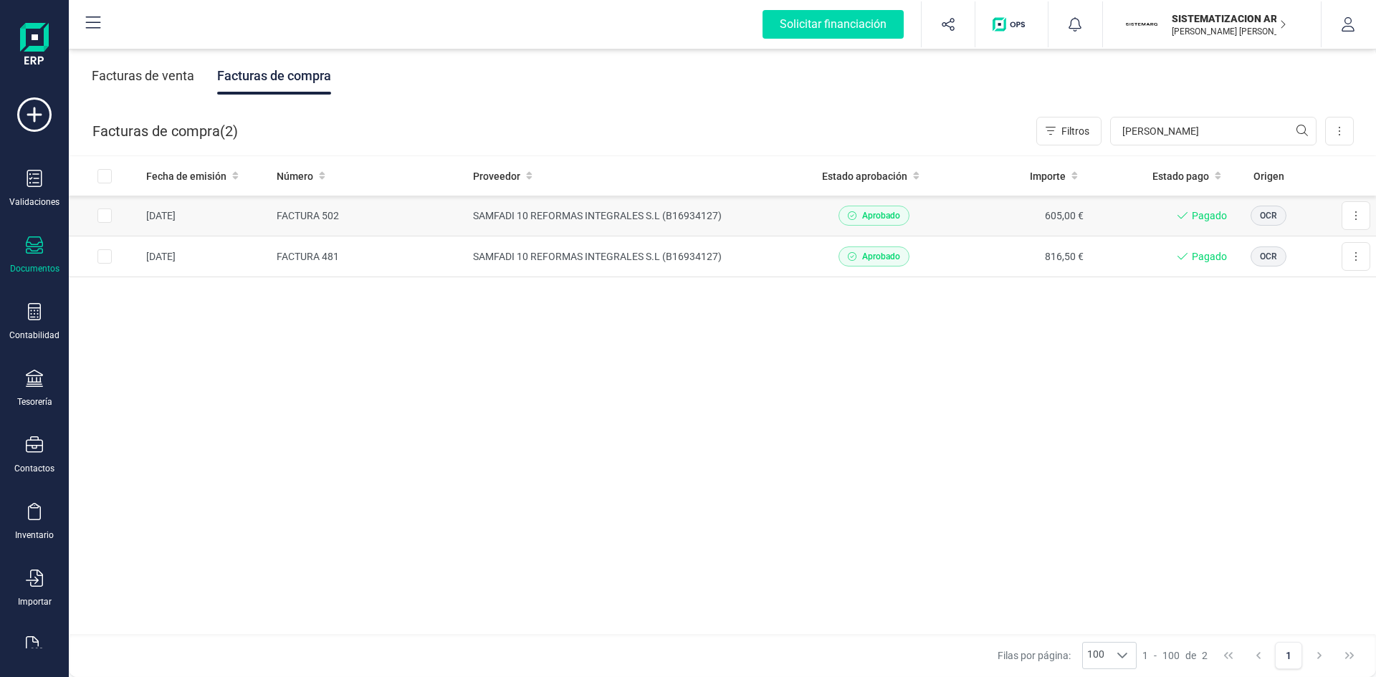
click at [761, 219] on td "SAMFADI 10 REFORMAS INTEGRALES S.L (B16934127)" at bounding box center [634, 216] width 335 height 41
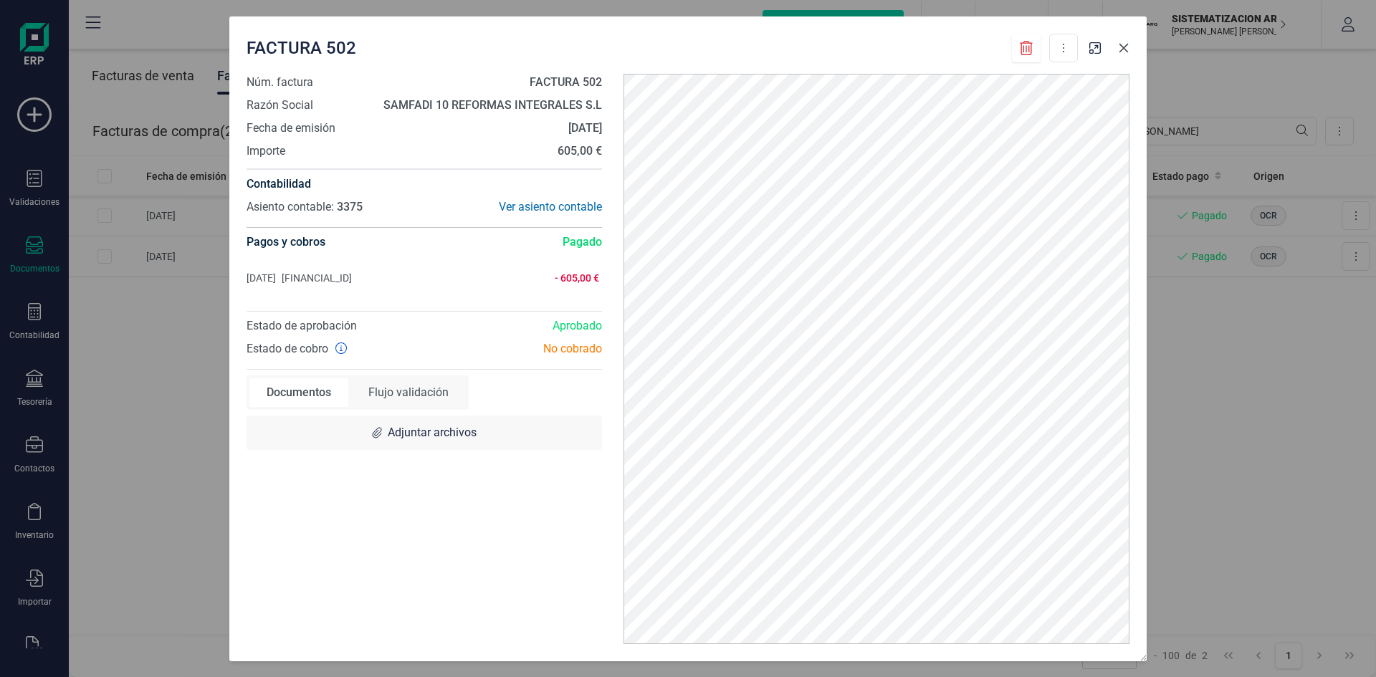
click at [917, 54] on button "button" at bounding box center [1123, 48] width 23 height 23
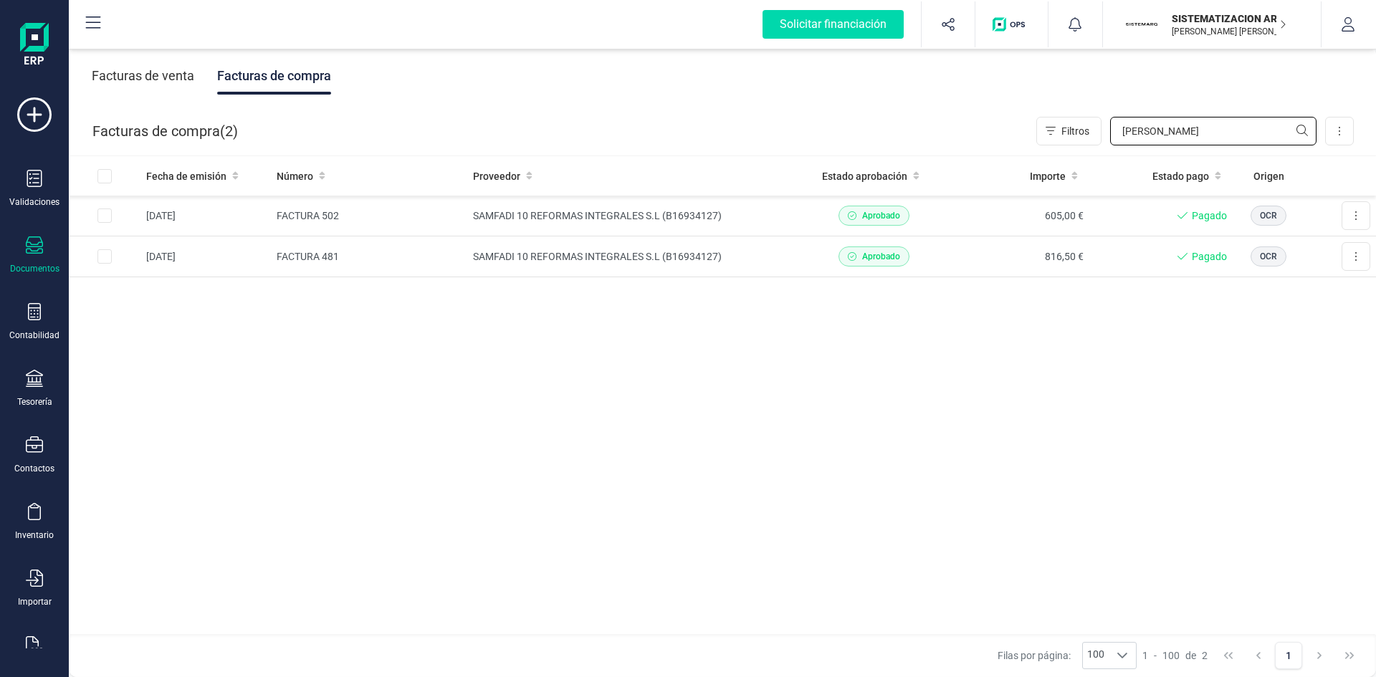
click at [917, 140] on input "sam" at bounding box center [1213, 131] width 206 height 29
type input "s"
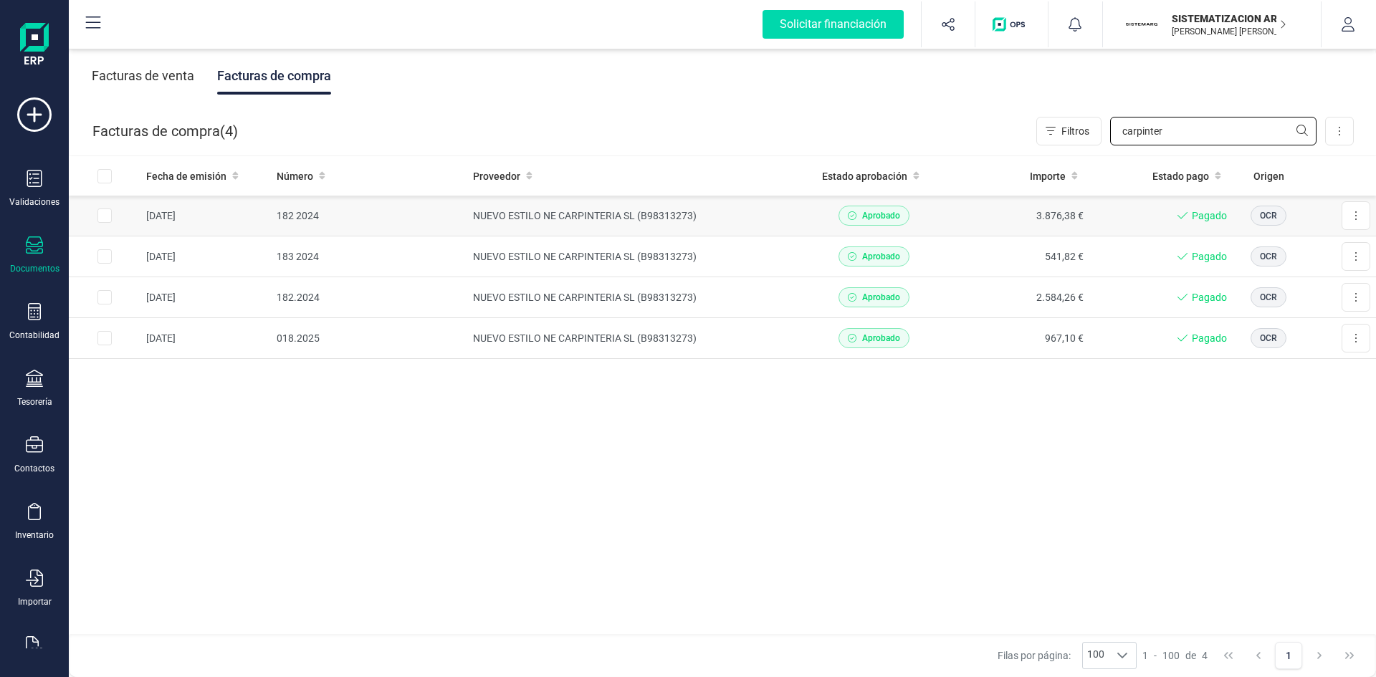
type input "carpinter"
click at [711, 229] on td "NUEVO ESTILO NE CARPINTERIA SL (B98313273)" at bounding box center [634, 216] width 335 height 41
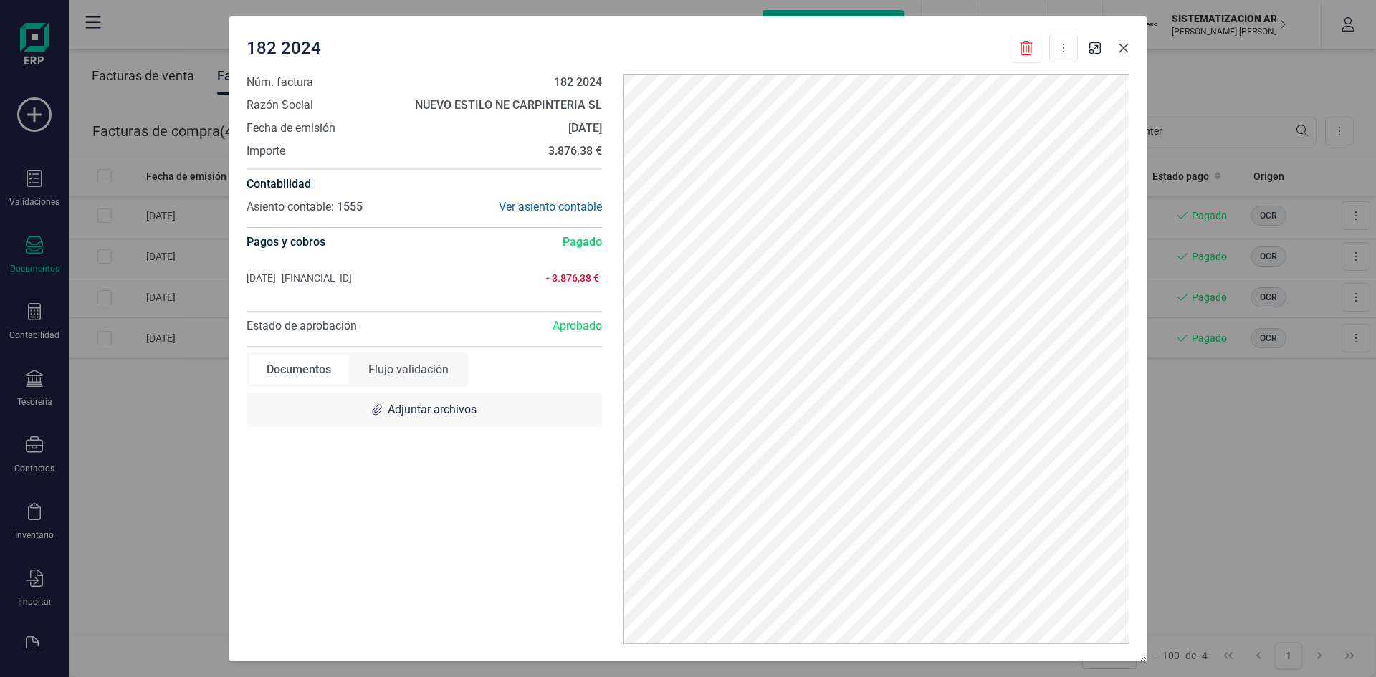
click at [917, 50] on icon "button" at bounding box center [1123, 47] width 11 height 11
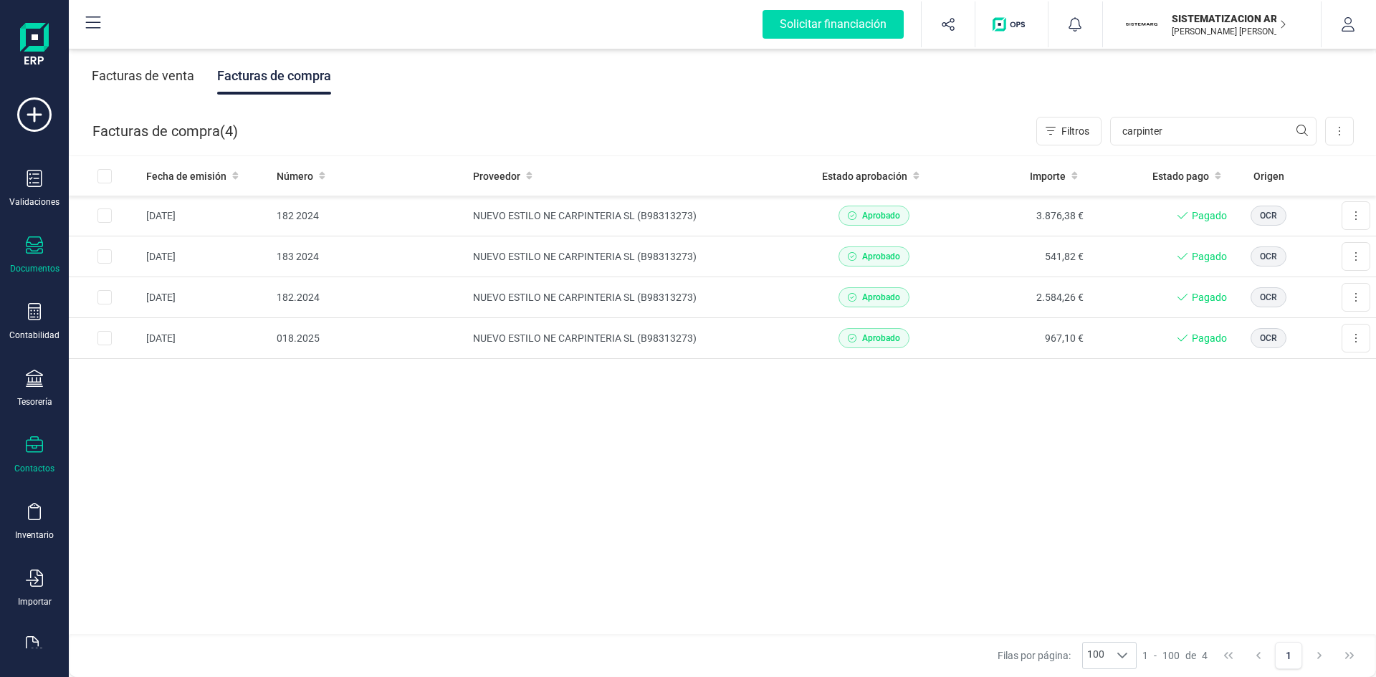
click at [45, 419] on div "Contactos" at bounding box center [34, 456] width 57 height 38
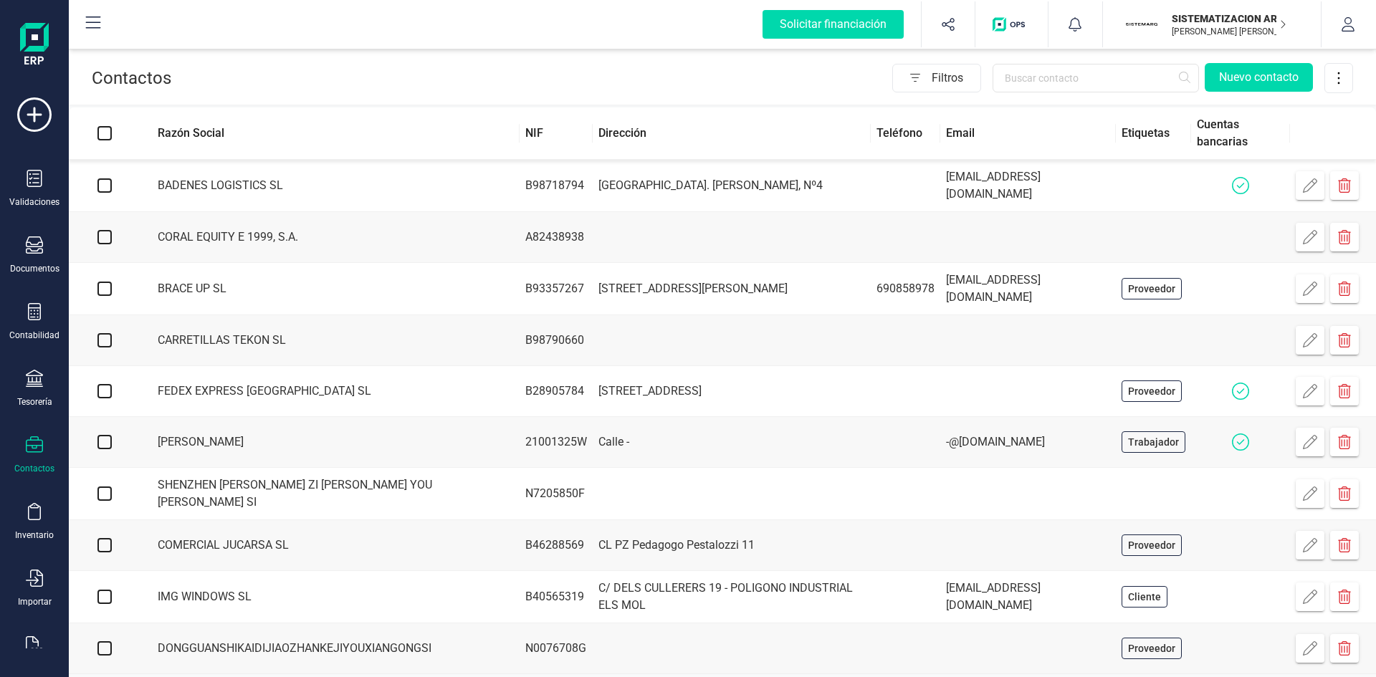
scroll to position [58, 0]
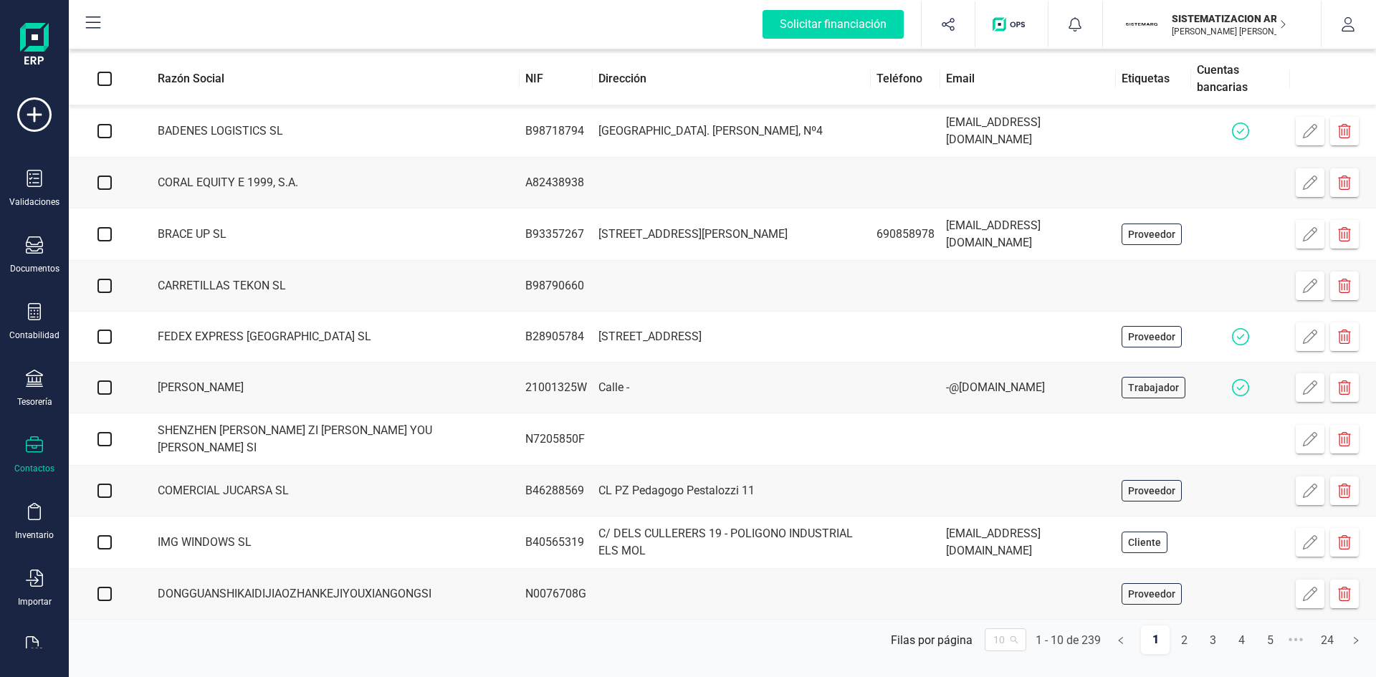
click at [917, 419] on span "10" at bounding box center [1005, 640] width 24 height 22
click at [917, 419] on div "100" at bounding box center [1005, 612] width 19 height 16
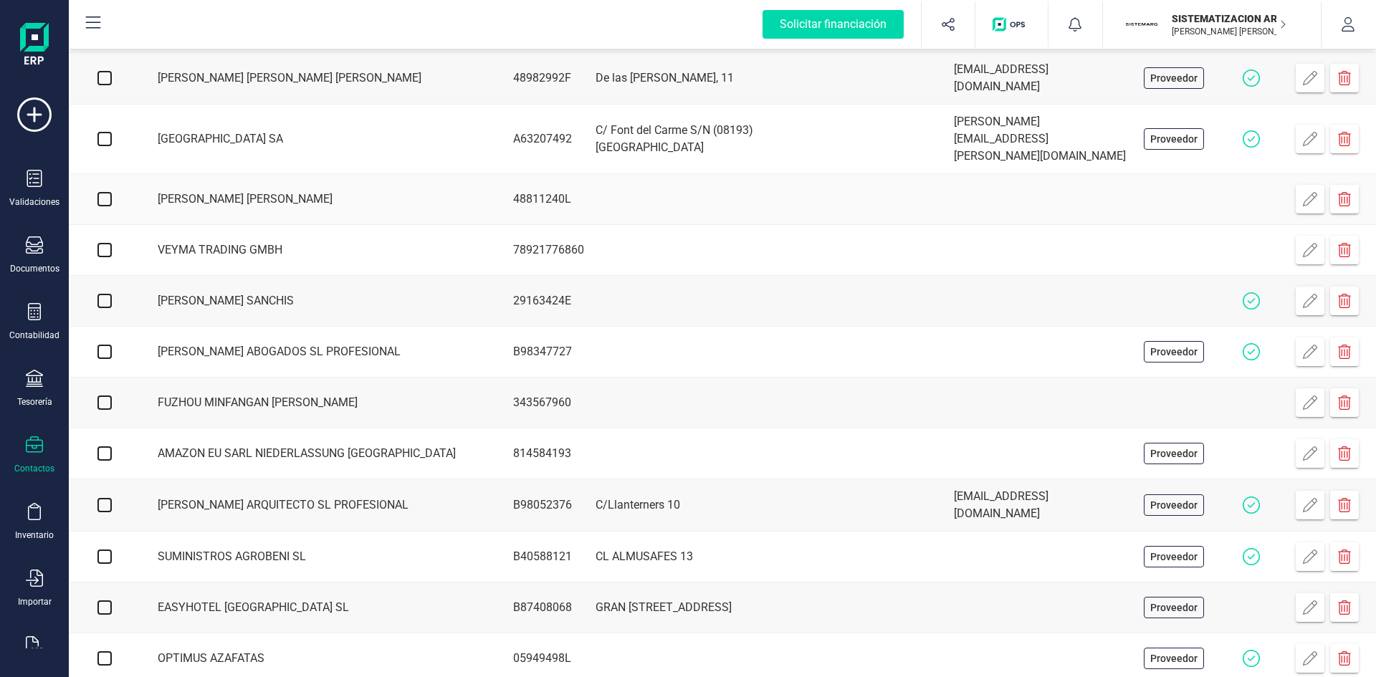
scroll to position [0, 0]
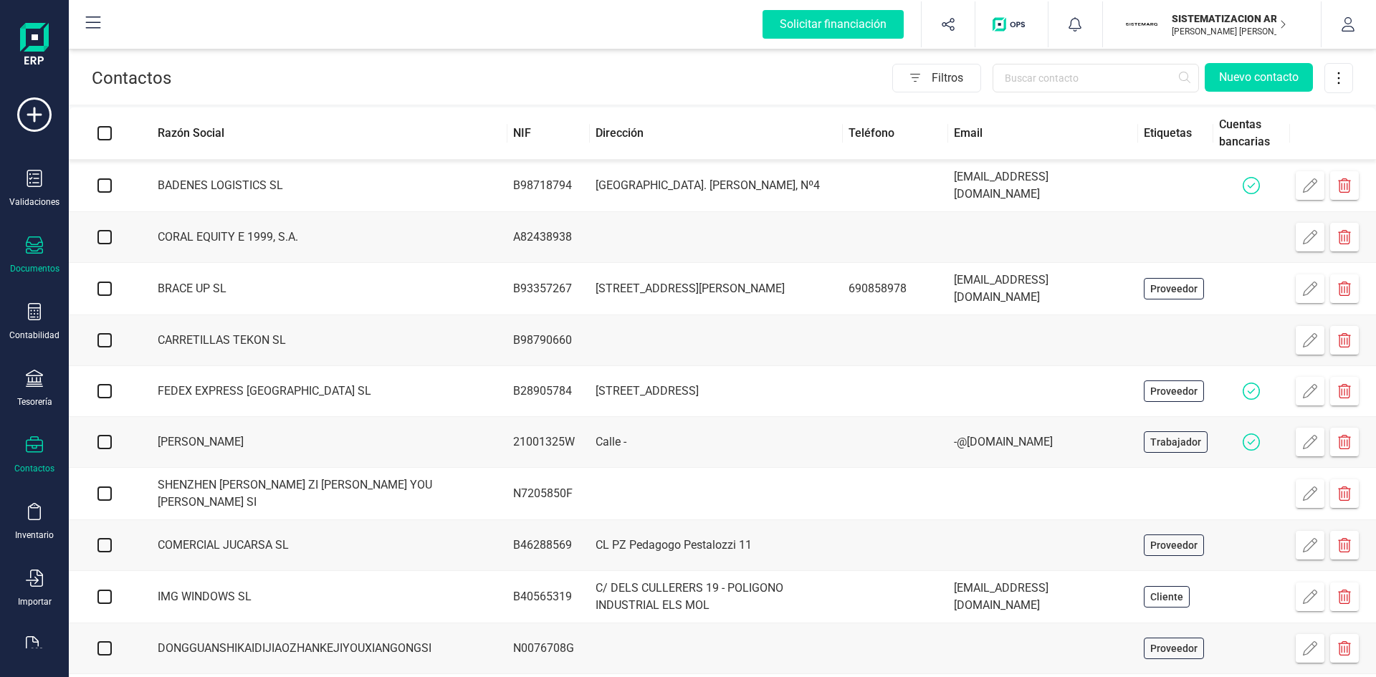
click at [11, 270] on div "Documentos" at bounding box center [34, 268] width 49 height 11
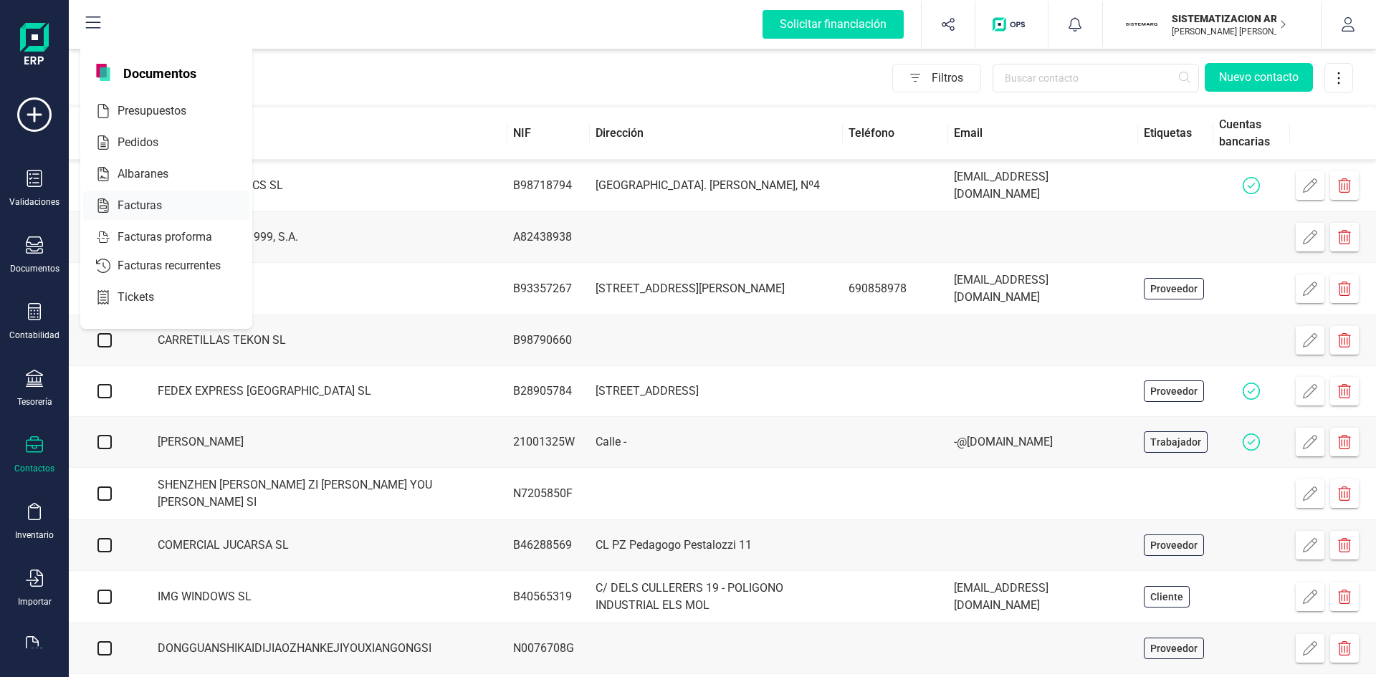
click at [166, 205] on div at bounding box center [175, 205] width 26 height 17
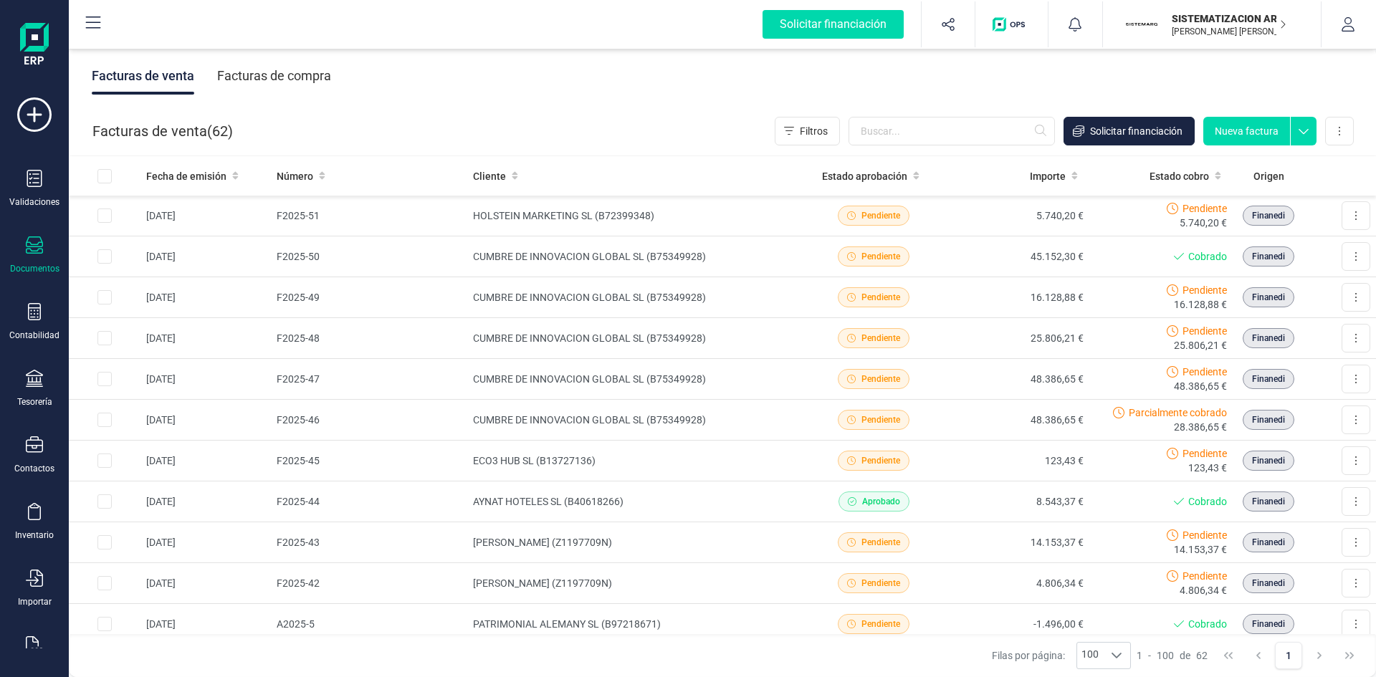
click at [319, 69] on div "Facturas de compra" at bounding box center [274, 75] width 114 height 37
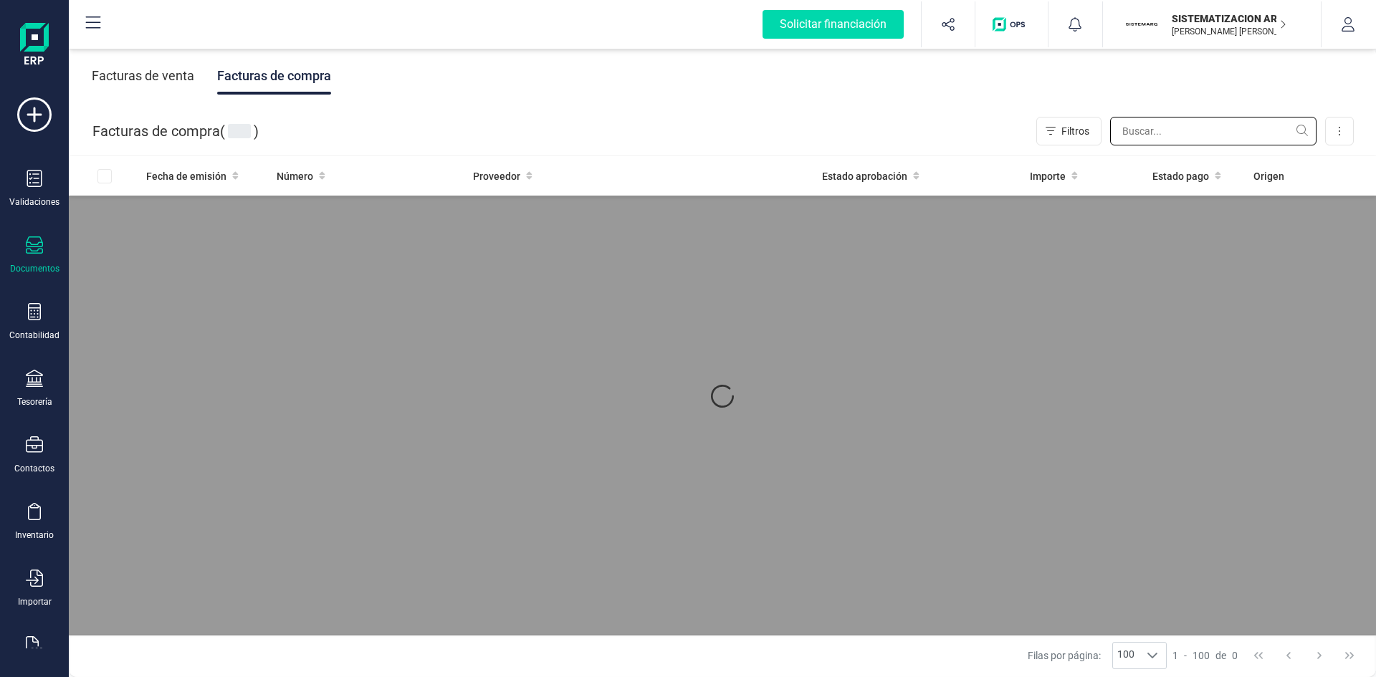
click at [917, 143] on input "text" at bounding box center [1213, 131] width 206 height 29
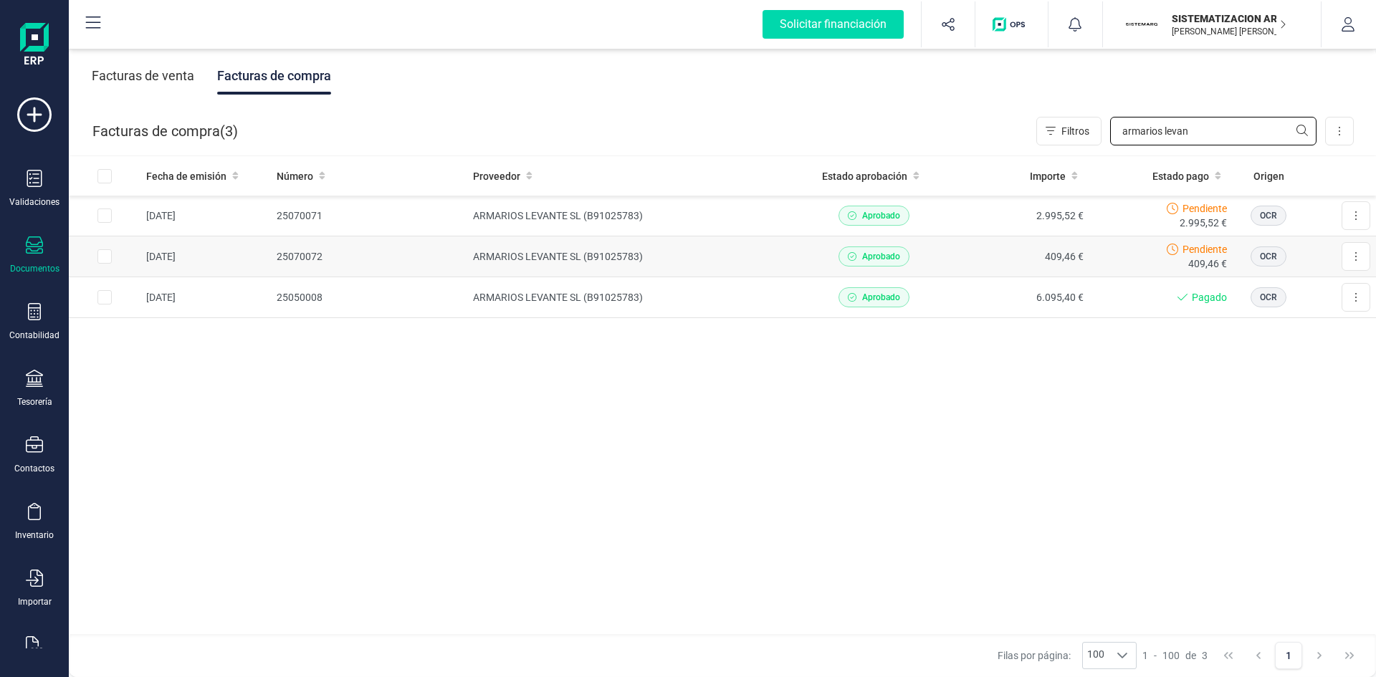
type input "armarios levan"
click at [763, 257] on td "ARMARIOS LEVANTE SL (B91025783)" at bounding box center [634, 257] width 335 height 41
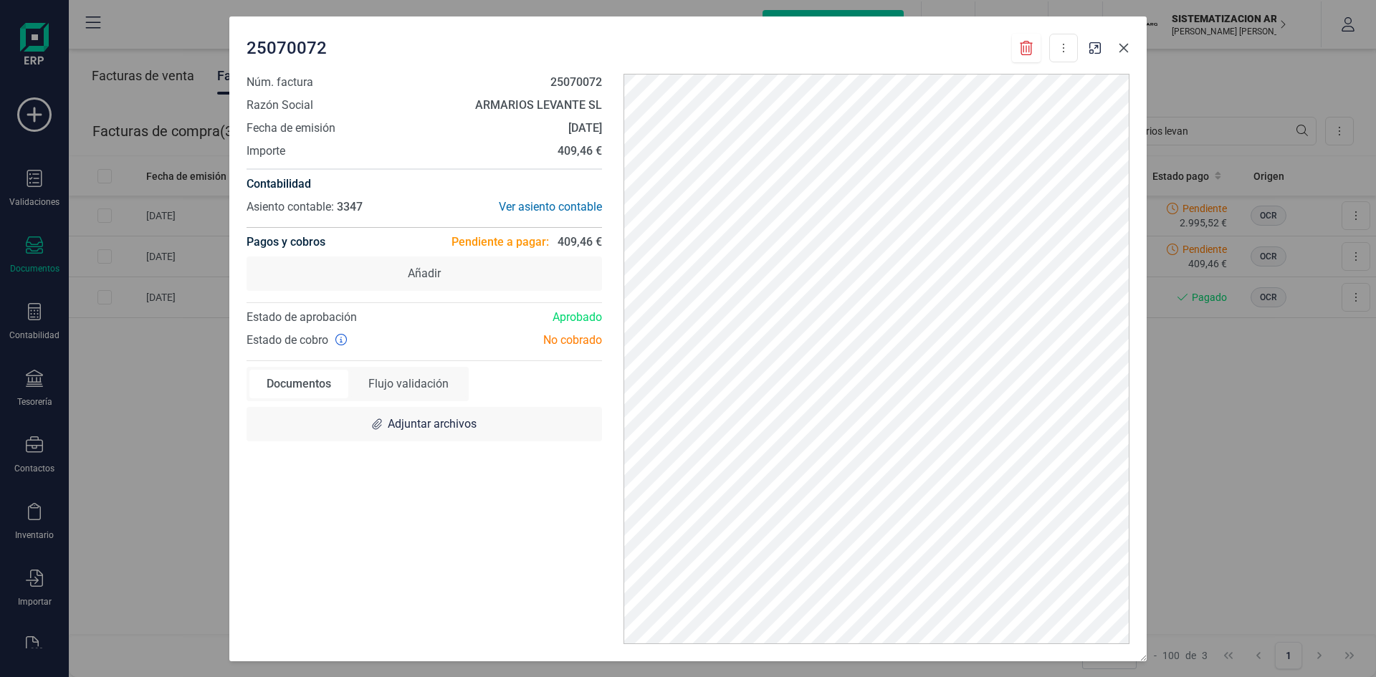
click at [917, 40] on button "button" at bounding box center [1123, 48] width 23 height 23
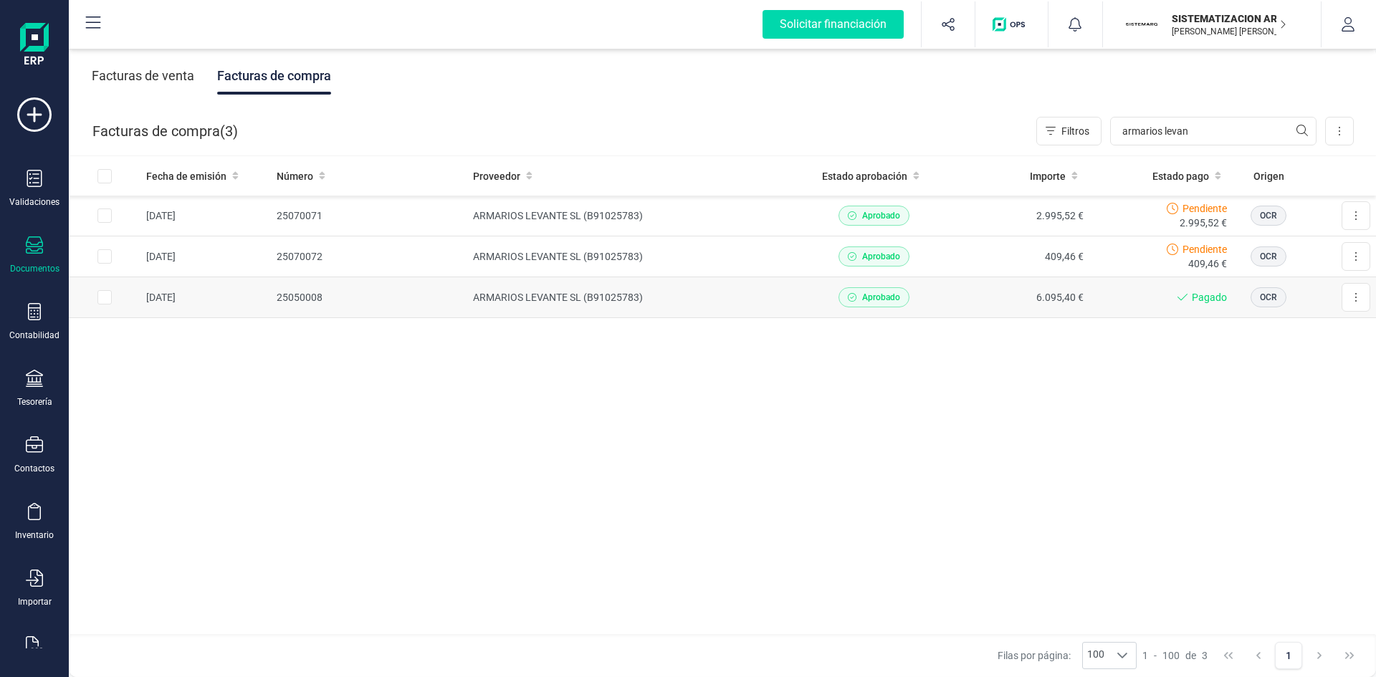
click at [917, 297] on td "6.095,40 €" at bounding box center [1017, 297] width 144 height 41
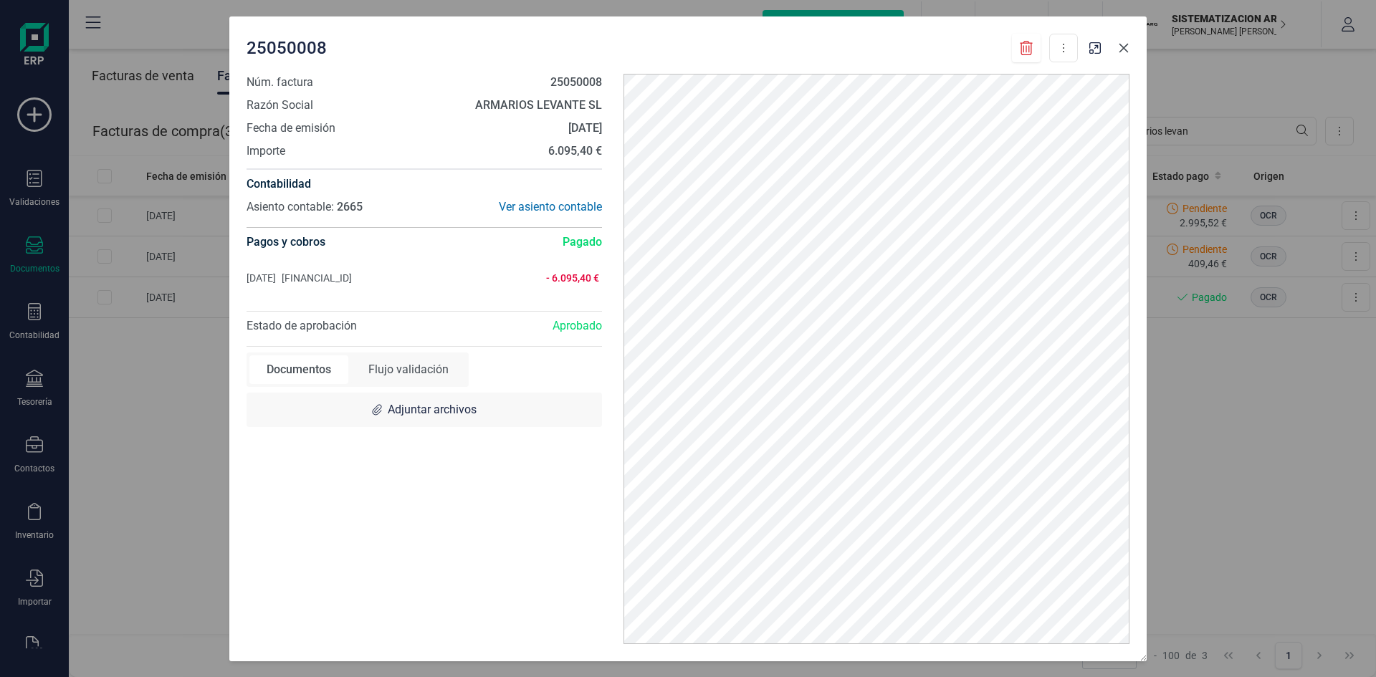
click at [917, 52] on icon "button" at bounding box center [1123, 47] width 11 height 11
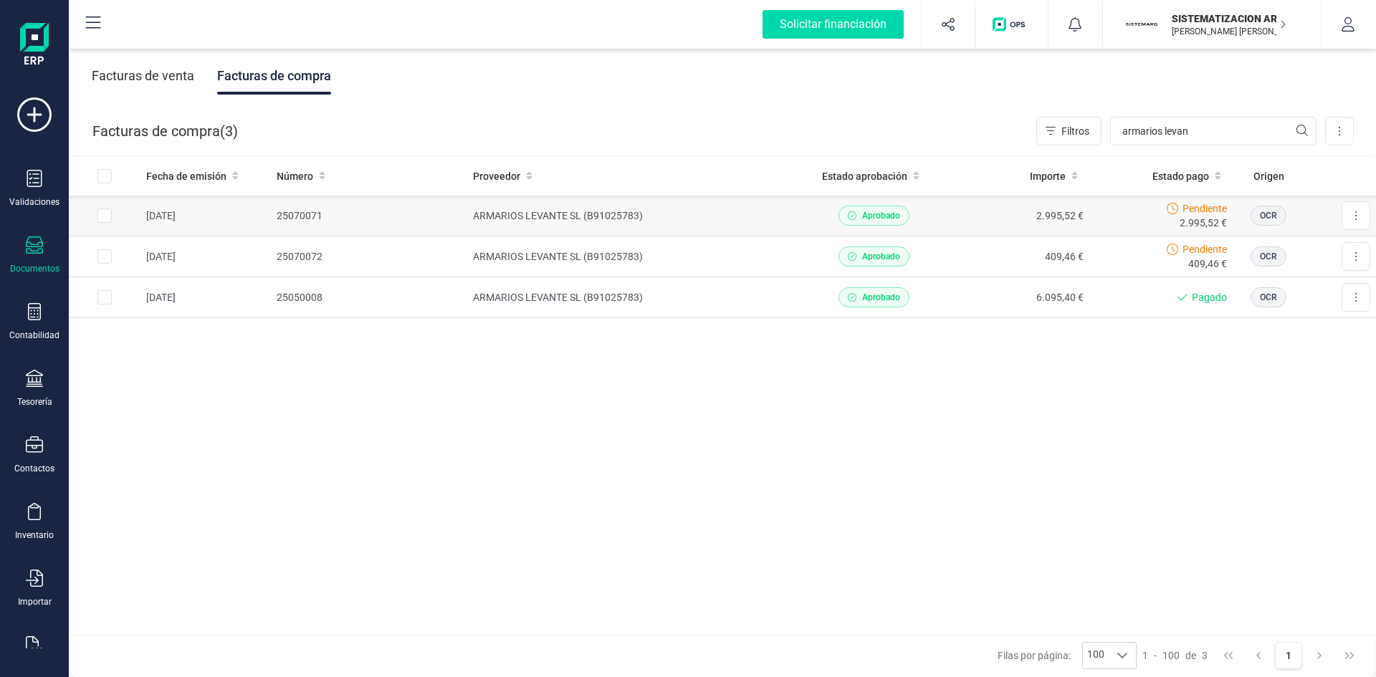
click at [917, 214] on td "2.995,52 €" at bounding box center [1017, 216] width 144 height 41
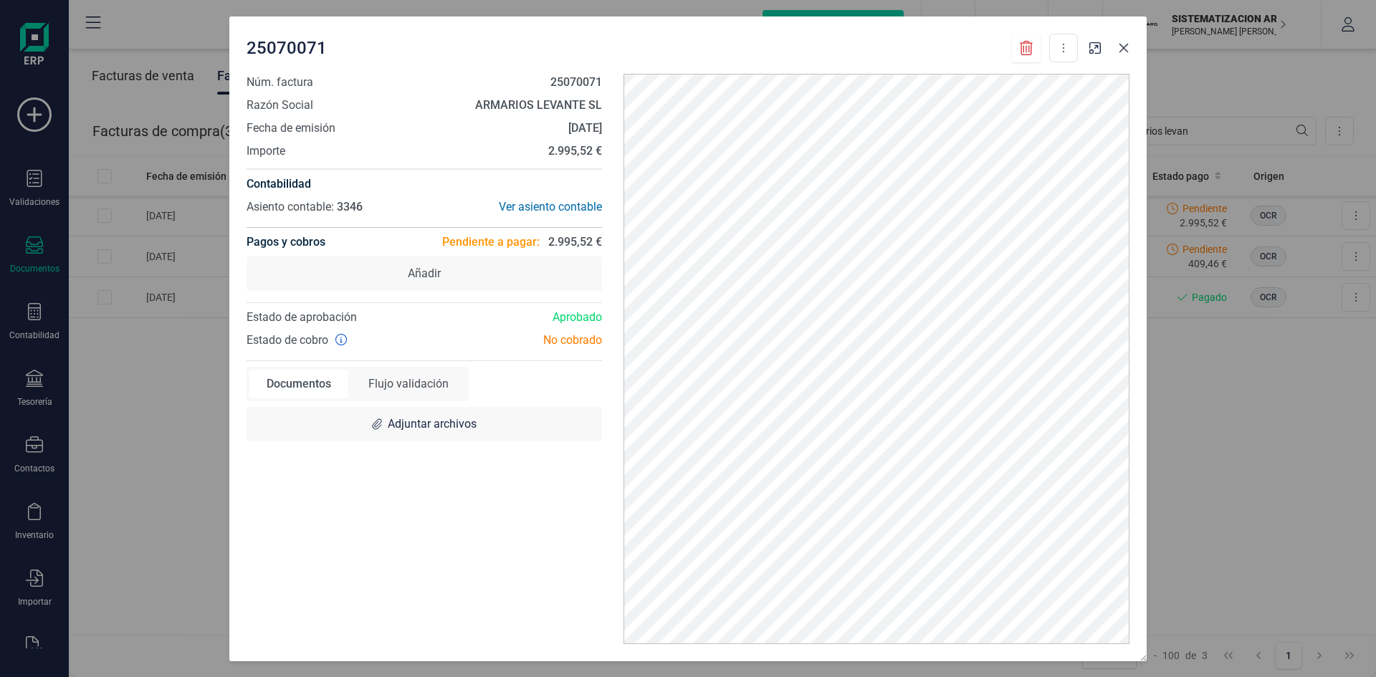
click at [917, 52] on icon "button" at bounding box center [1123, 47] width 11 height 11
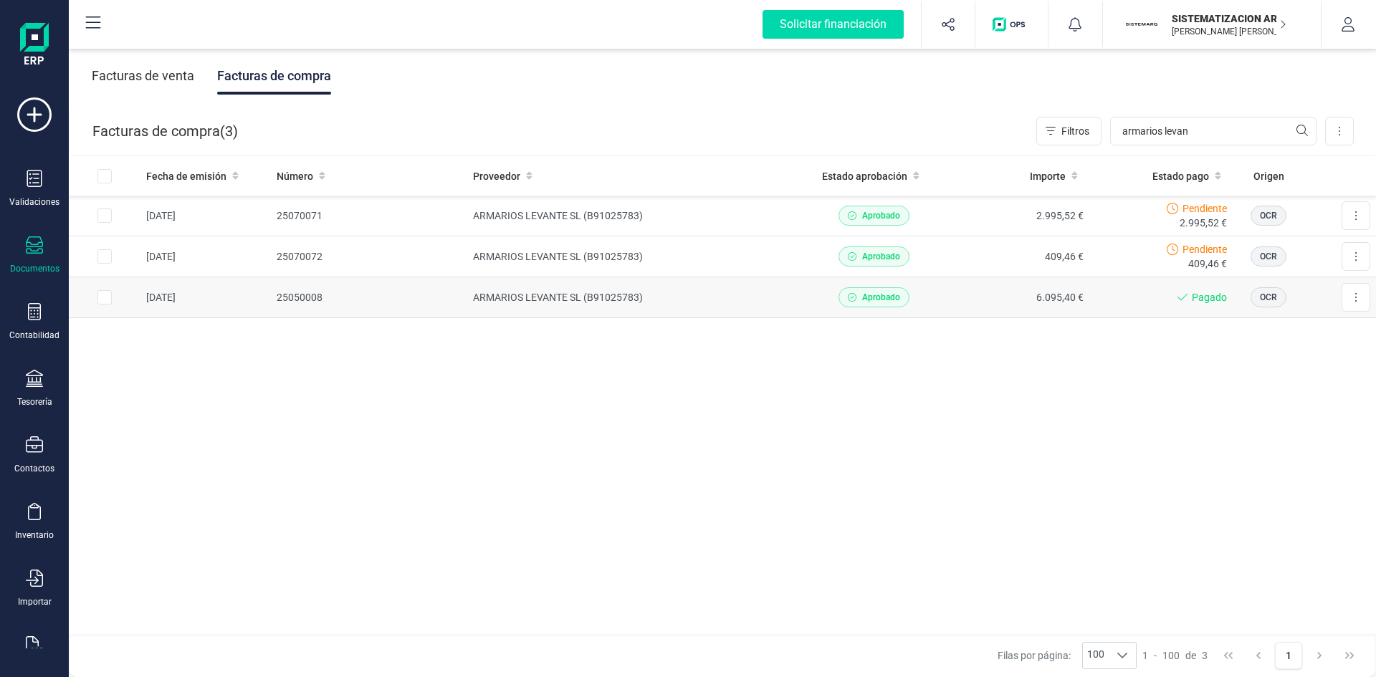
click at [447, 300] on td "25050008" at bounding box center [369, 297] width 196 height 41
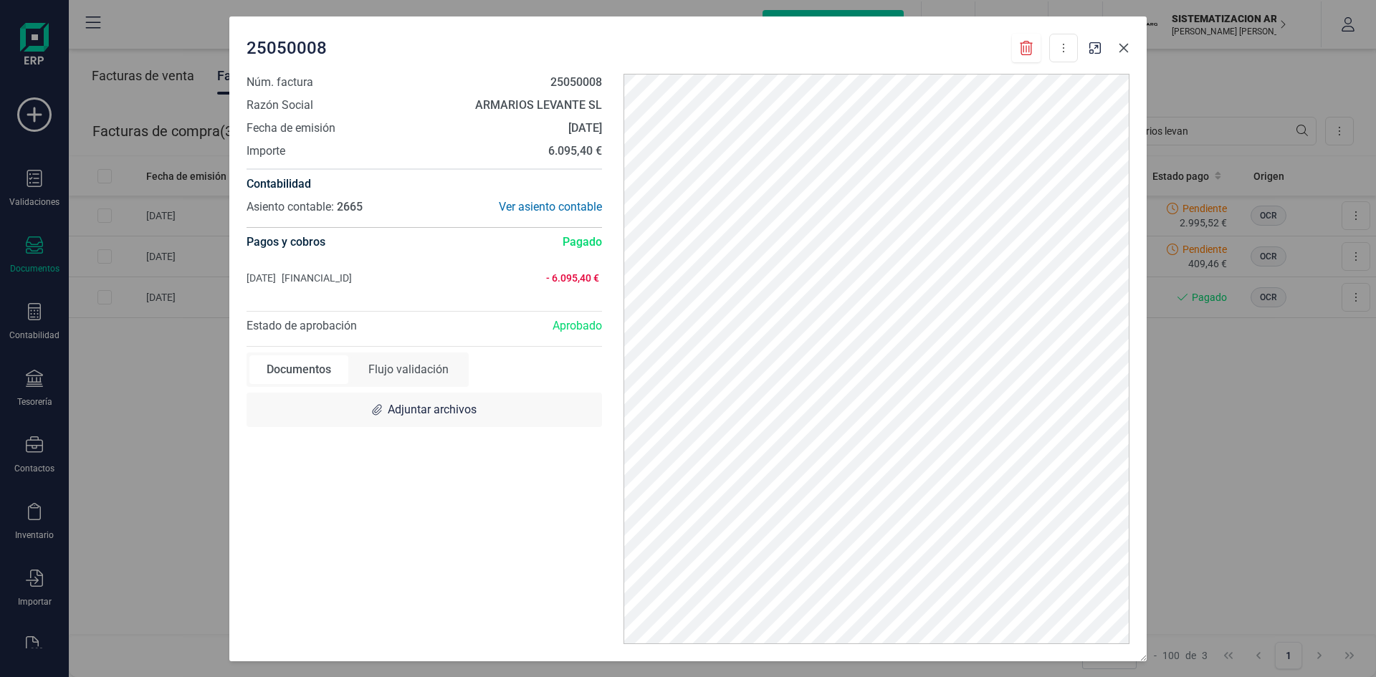
click at [917, 54] on button "button" at bounding box center [1123, 48] width 23 height 23
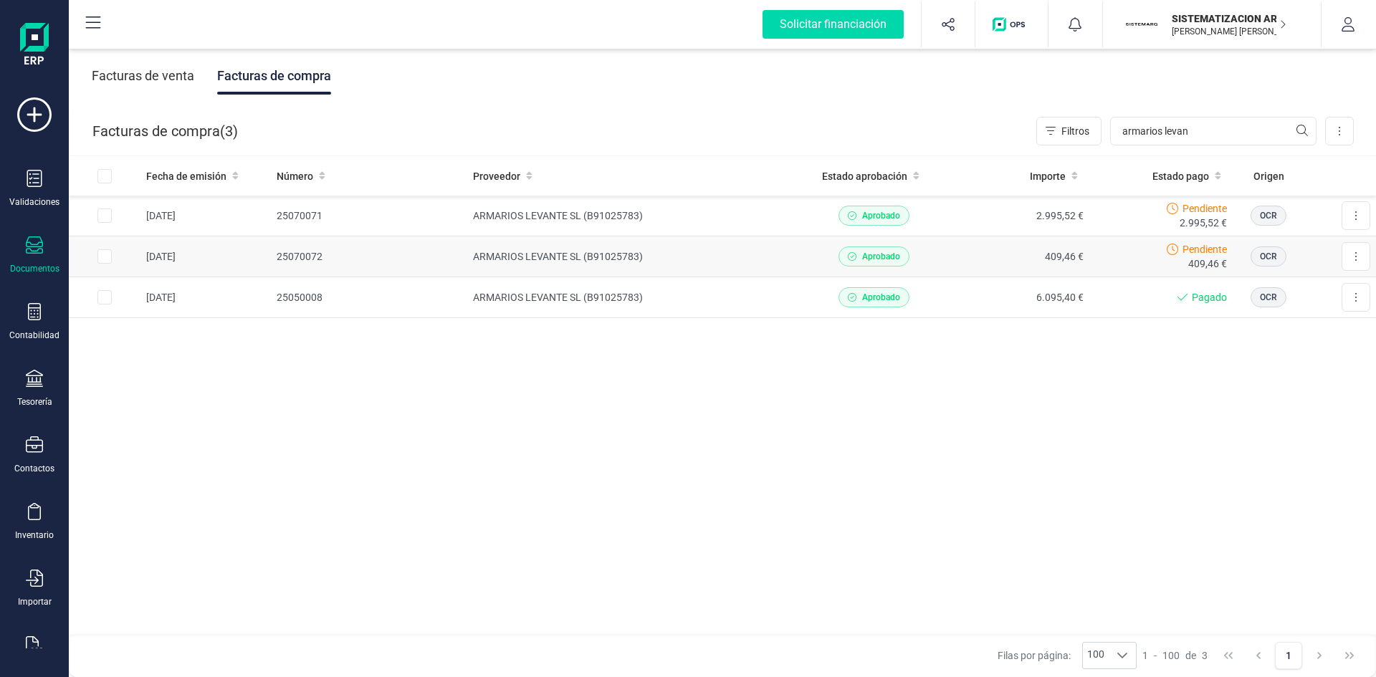
click at [917, 266] on td "409,46 €" at bounding box center [1017, 257] width 144 height 41
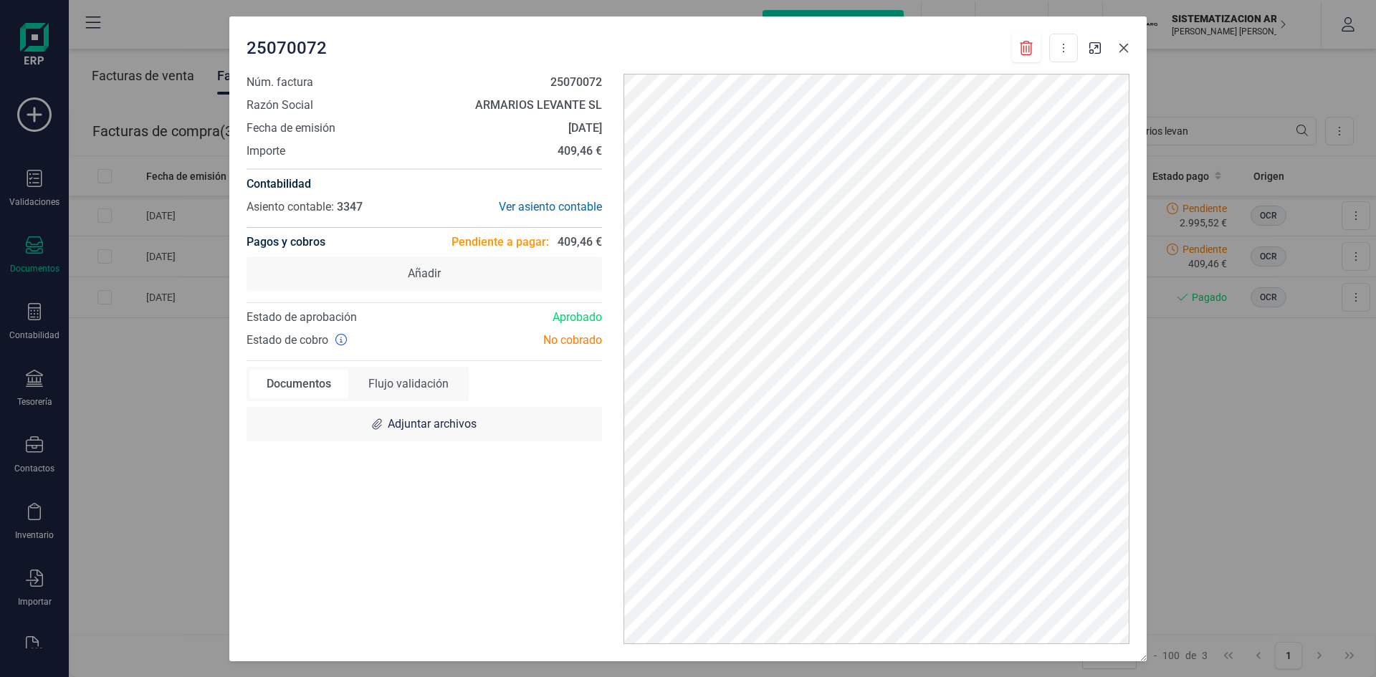
click at [917, 47] on button "button" at bounding box center [1123, 48] width 23 height 23
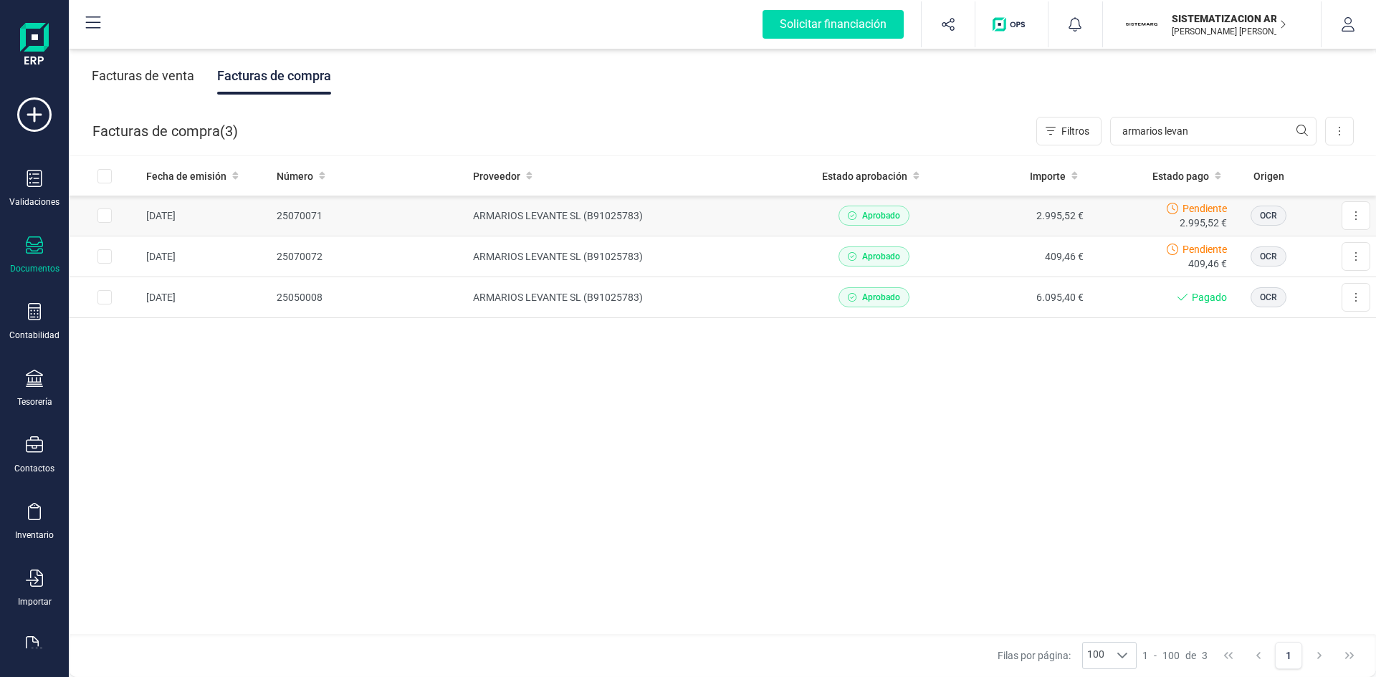
click at [917, 206] on td "2.995,52 €" at bounding box center [1017, 216] width 144 height 41
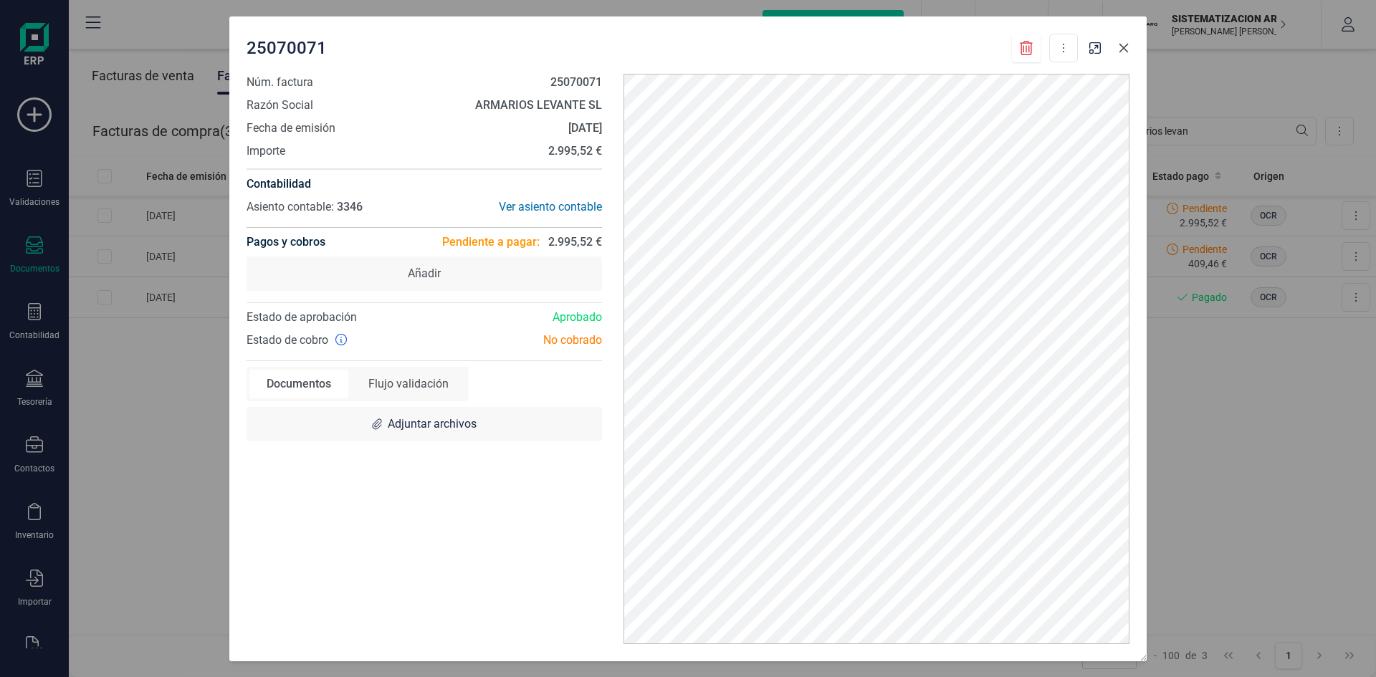
click at [917, 49] on icon "button" at bounding box center [1123, 47] width 11 height 11
